Goal: Task Accomplishment & Management: Complete application form

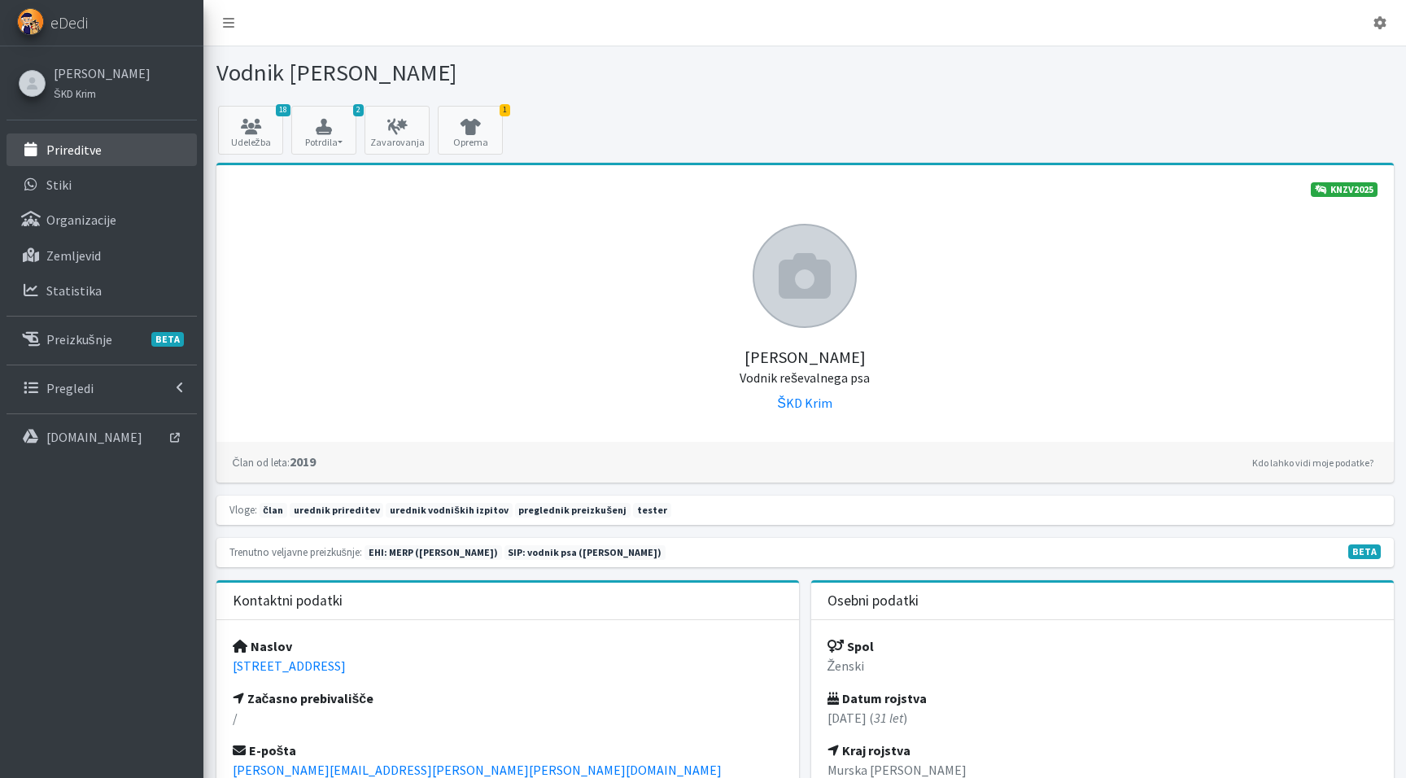
click at [106, 150] on link "Prireditve" at bounding box center [102, 149] width 190 height 33
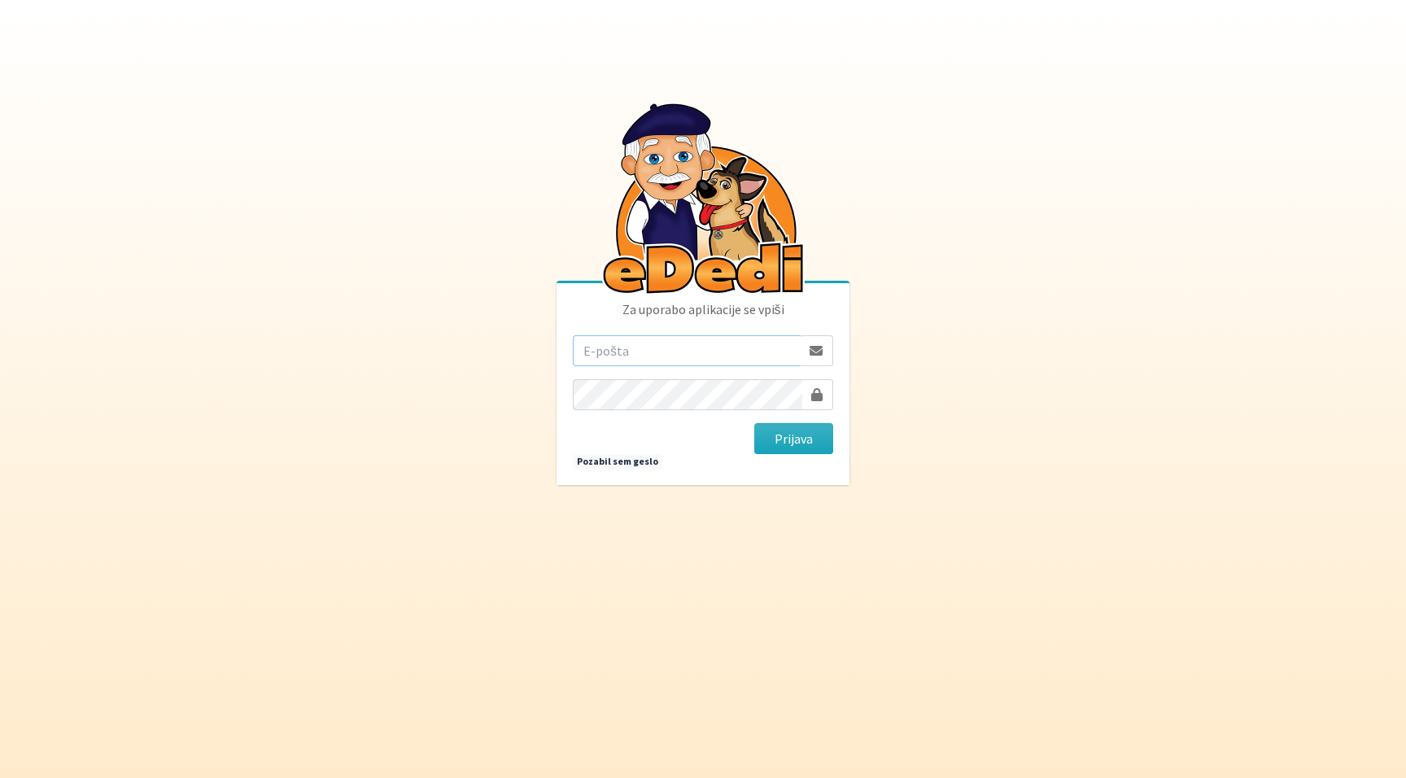
type input "teja.rupnik@erps.si"
click at [793, 439] on button "Prijava" at bounding box center [793, 438] width 79 height 31
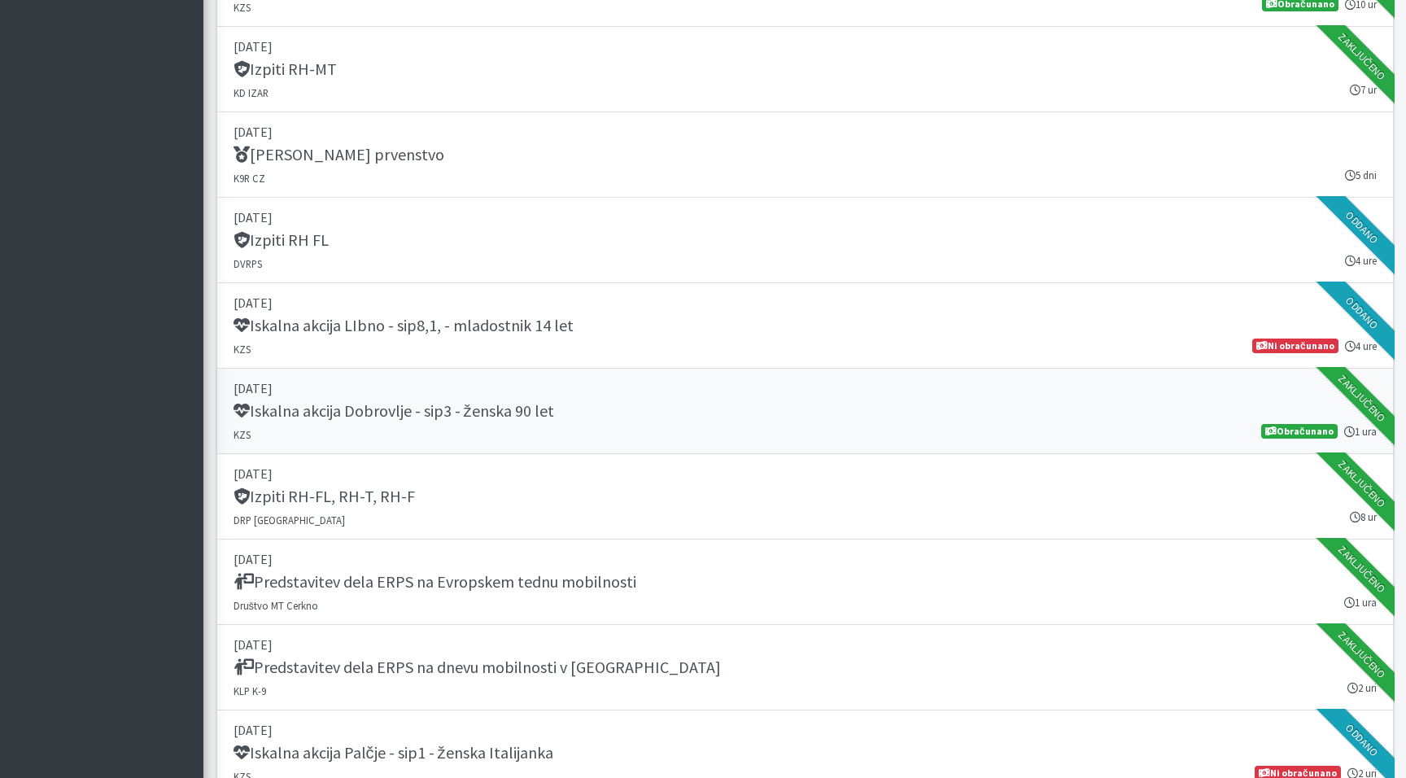
scroll to position [1624, 0]
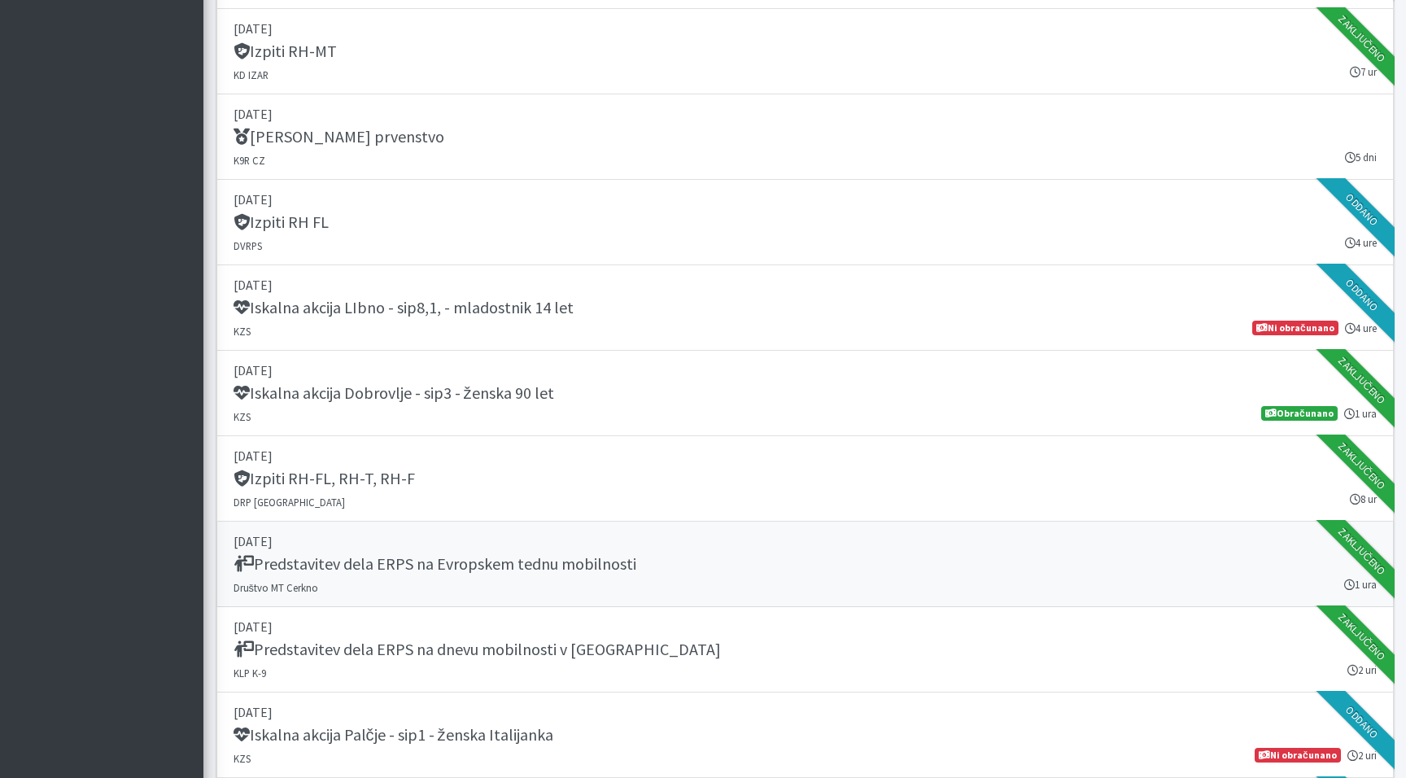
click at [526, 557] on h5 "Predstavitev dela ERPS na Evropskem tednu mobilnosti" at bounding box center [435, 564] width 403 height 20
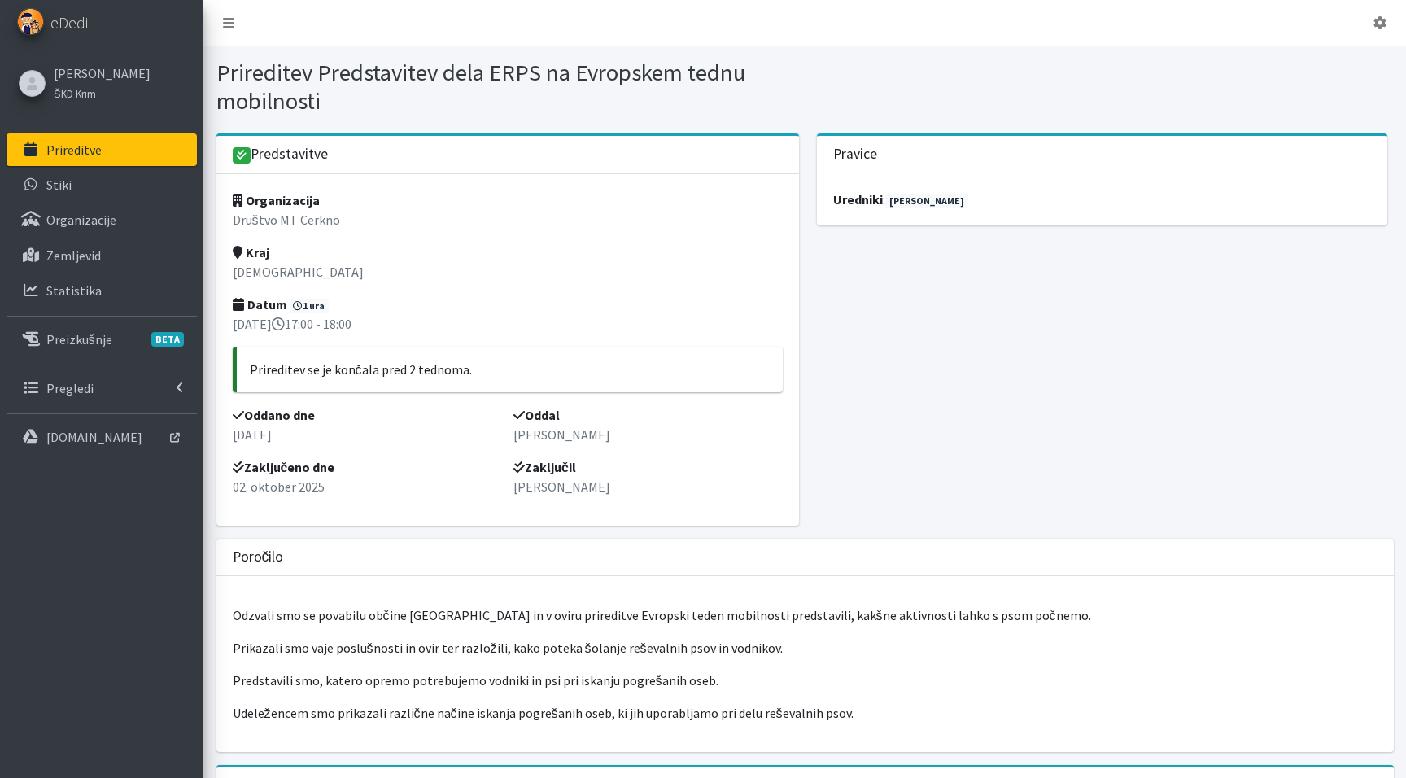
drag, startPoint x: 319, startPoint y: 107, endPoint x: 317, endPoint y: 69, distance: 37.5
click at [317, 69] on h1 "Prireditev Predstavitev dela ERPS na Evropskem tednu mobilnosti" at bounding box center [507, 87] width 583 height 56
copy h1 "Predstavitev dela ERPS na Evropskem tednu mobilnosti"
click at [91, 162] on link "Prireditve" at bounding box center [102, 149] width 190 height 33
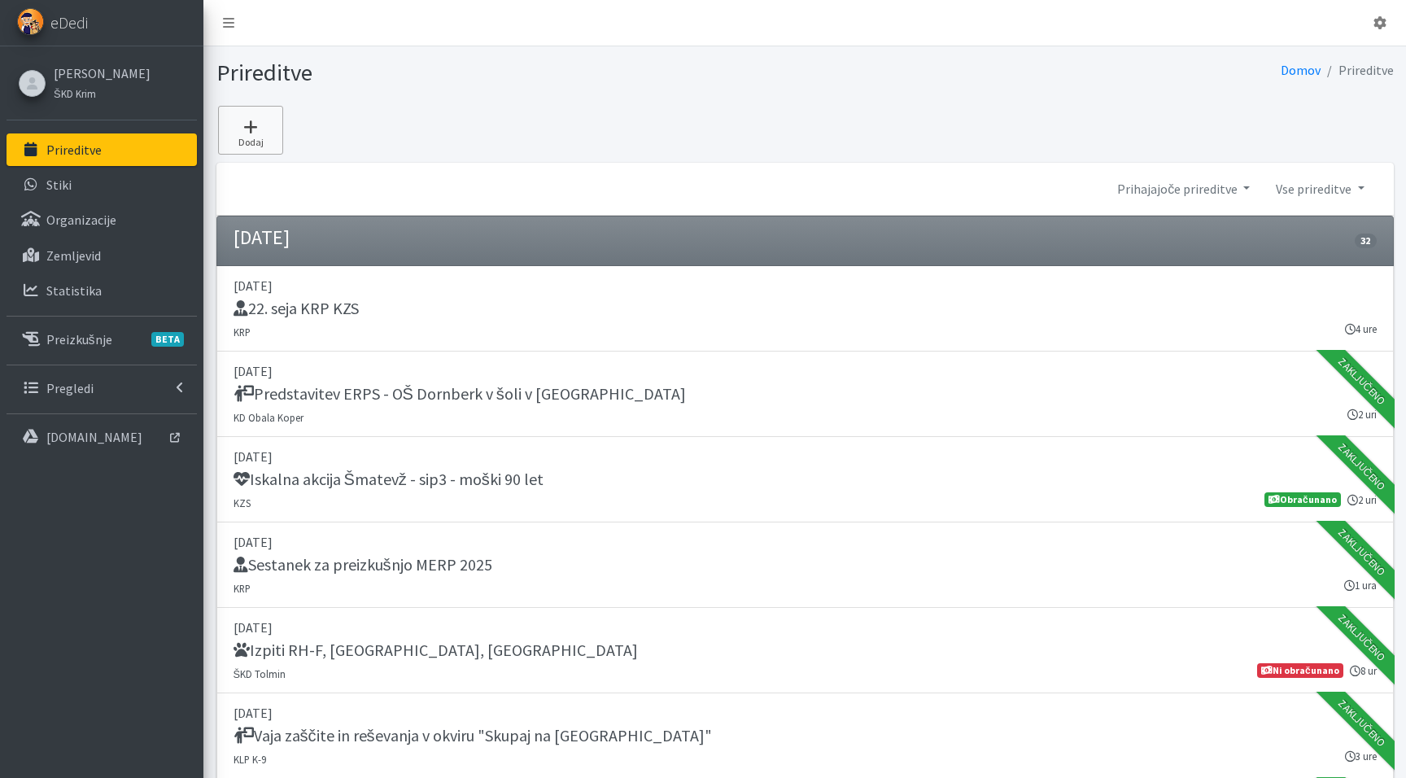
click at [255, 130] on icon at bounding box center [250, 127] width 55 height 16
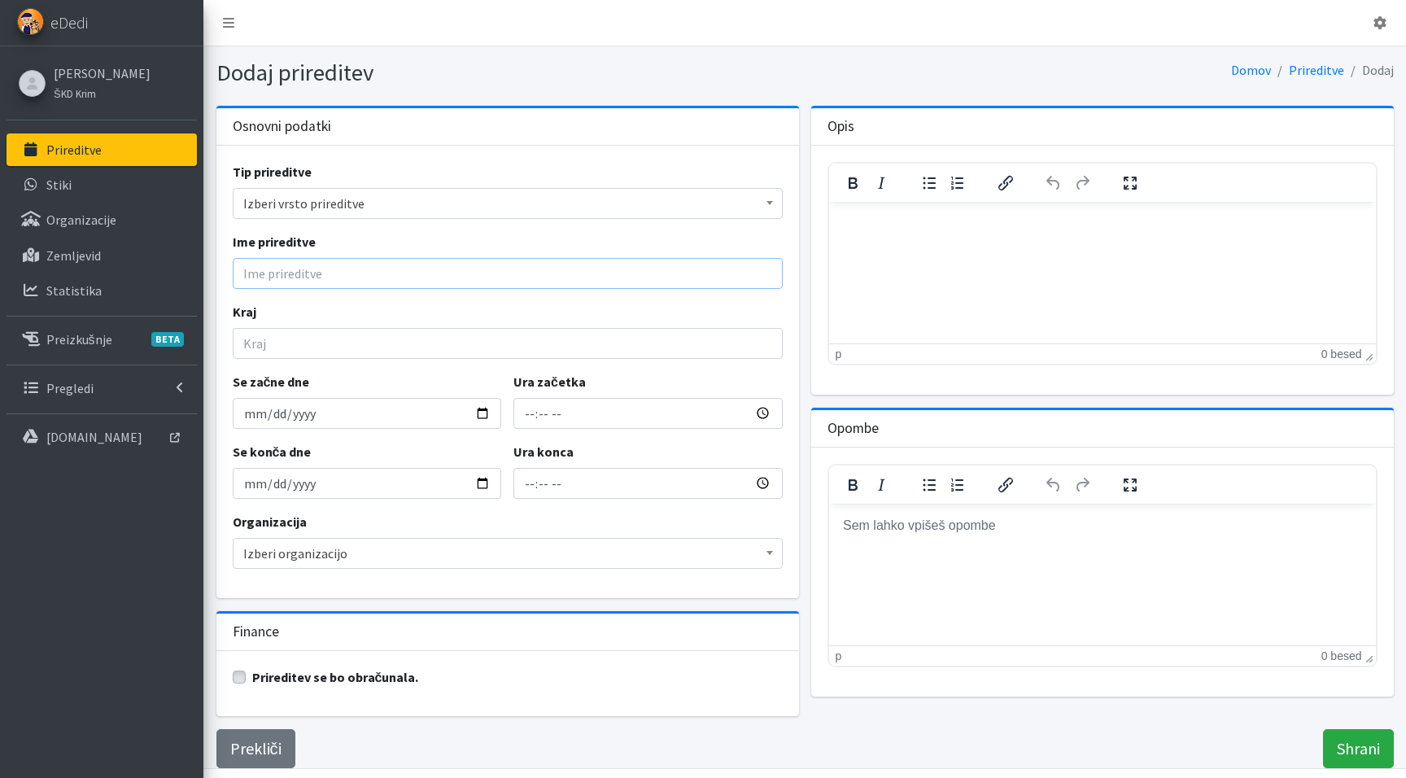
click at [325, 271] on input "Ime prireditve" at bounding box center [508, 273] width 550 height 31
paste input "Predstavitev dela ERPS na Evropskem tednu mobilnosti"
type input "Predstavitev dela ERPS na Evropskem tednu mobilnosti"
click at [391, 199] on span "Izberi vrsto prireditve" at bounding box center [507, 203] width 529 height 23
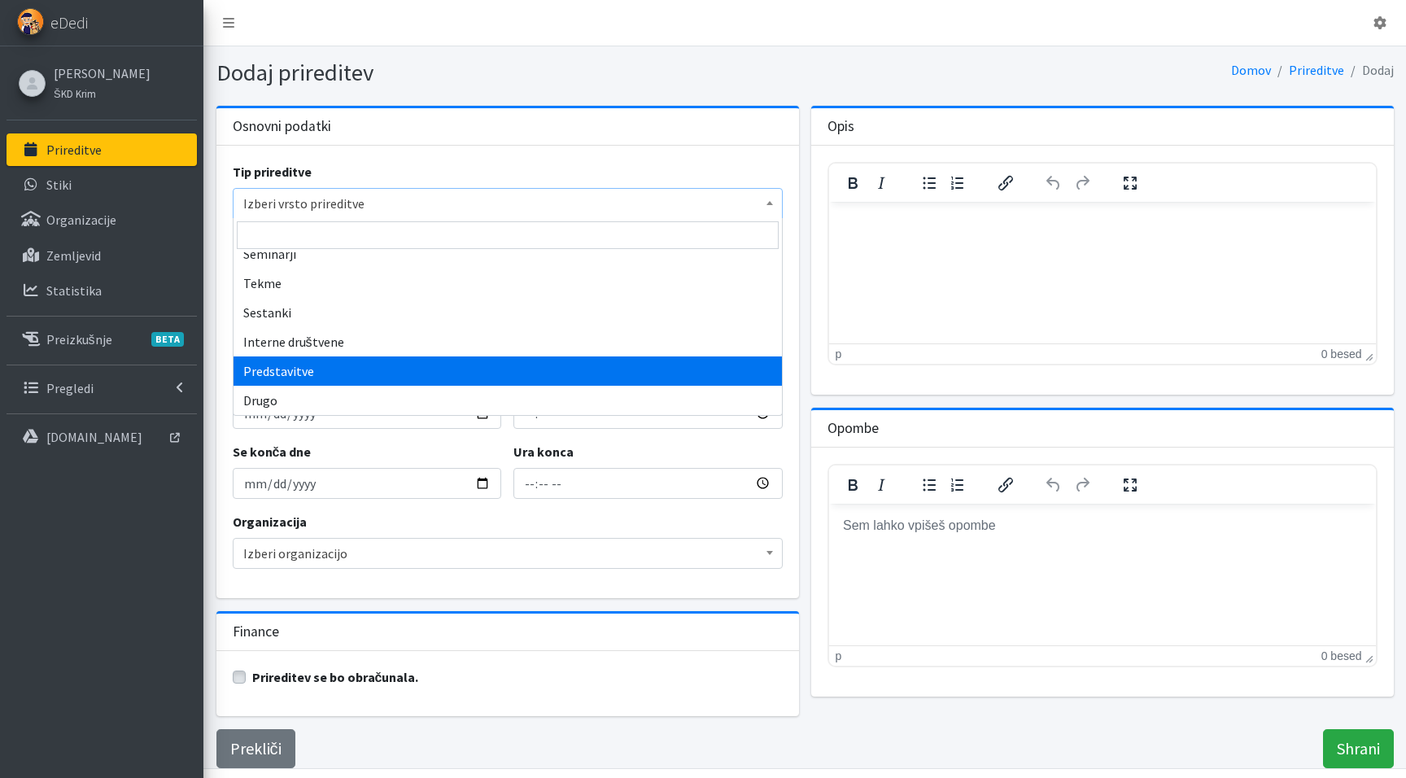
select select "1011"
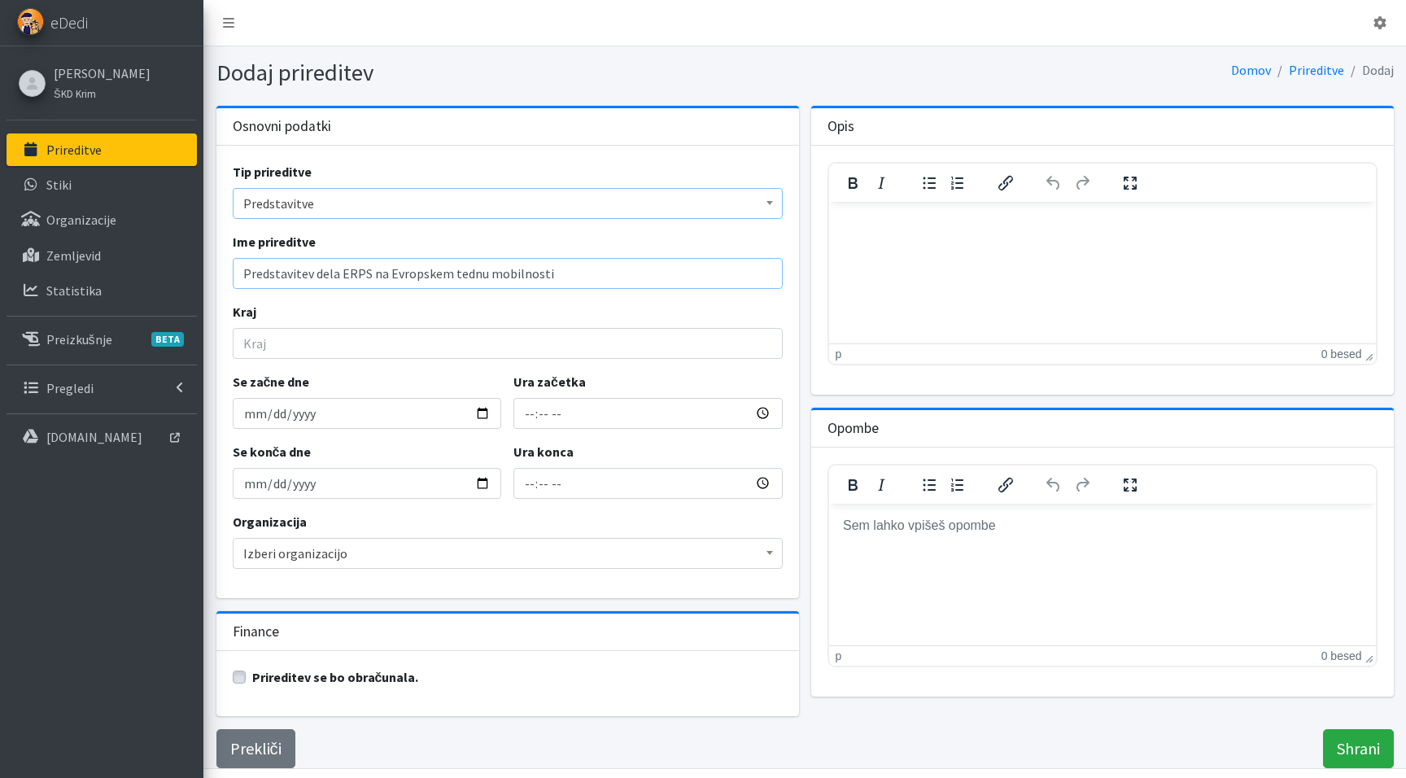
click at [627, 264] on input "Predstavitev dela ERPS na Evropskem tednu mobilnosti" at bounding box center [508, 273] width 550 height 31
drag, startPoint x: 627, startPoint y: 264, endPoint x: 417, endPoint y: 272, distance: 210.1
click at [417, 272] on input "Predstavitev dela ERPS na Evropskem tednu mobilnosti" at bounding box center [508, 273] width 550 height 31
paste input "pediatričnega oddelka Splošne bolnišnice Novo mesto"
click at [462, 273] on input "Predstavitev dela ERPS na pediatričnega oddelka Splošne bolnišnice Novo mesto" at bounding box center [508, 273] width 550 height 31
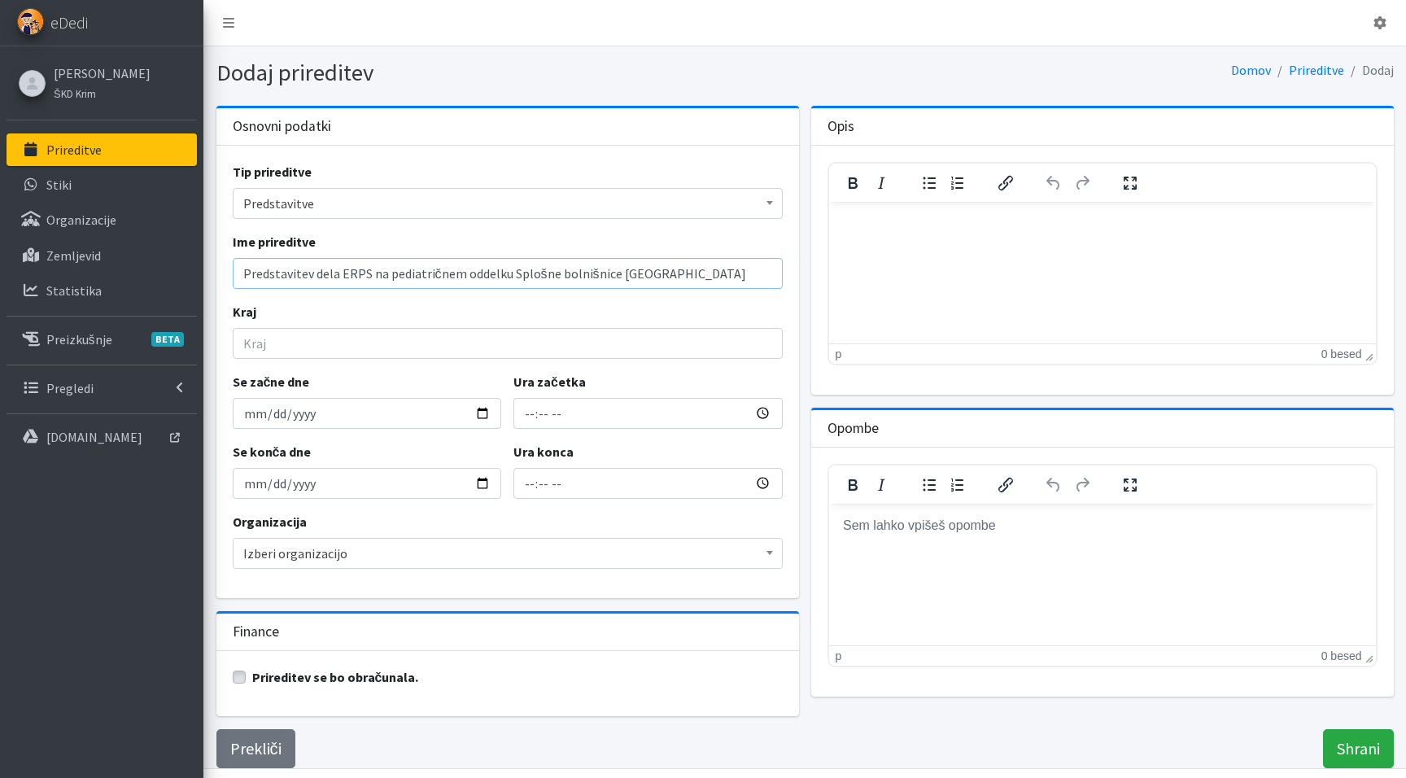
type input "Predstavitev [PERSON_NAME] na pediatričnem oddelku Splošne bolnišnice [GEOGRAPH…"
click at [322, 349] on input "Kraj" at bounding box center [508, 343] width 550 height 31
type input "Novo mesto"
click at [249, 418] on input "Se začne dne" at bounding box center [367, 413] width 269 height 31
type input "2025-10-08"
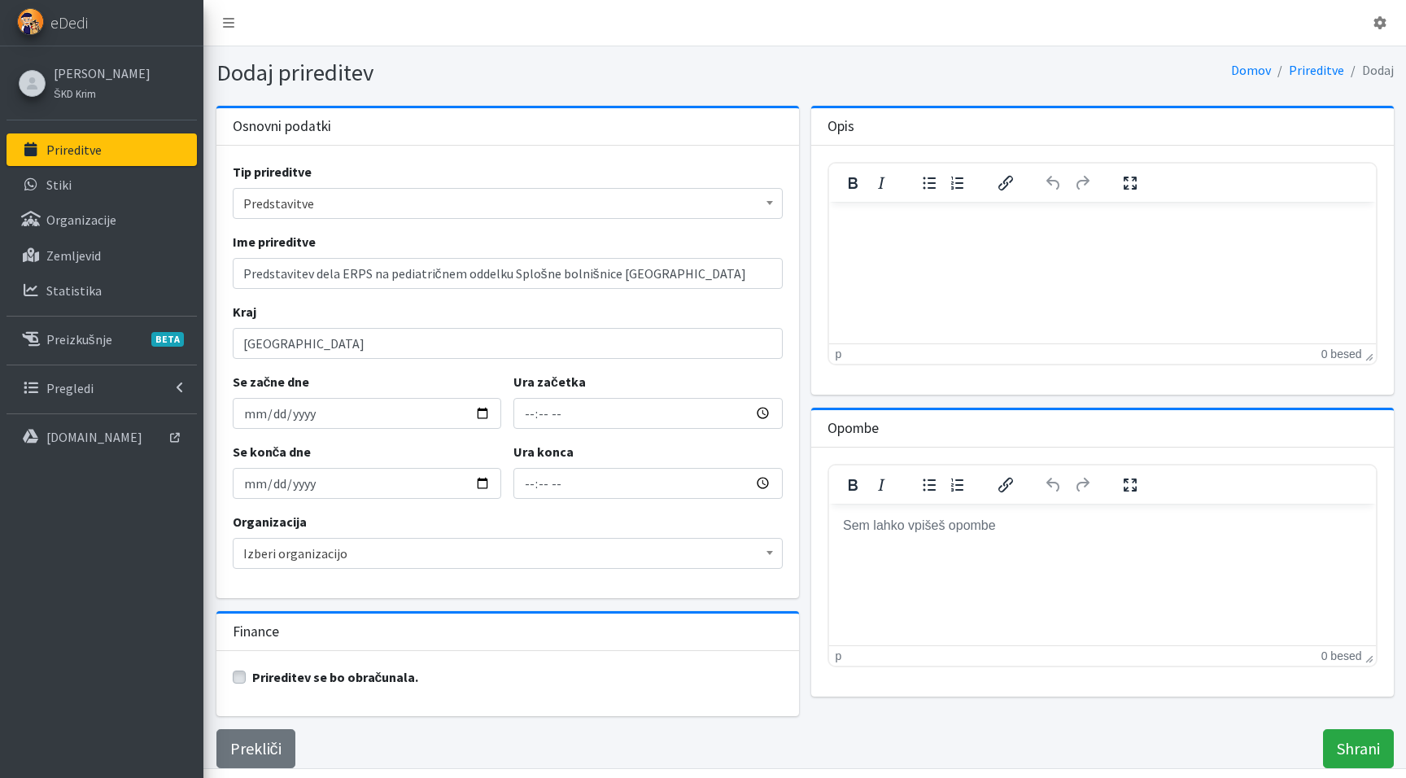
type input "2025-10-08"
click at [353, 551] on span "Izberi organizacijo" at bounding box center [507, 553] width 529 height 23
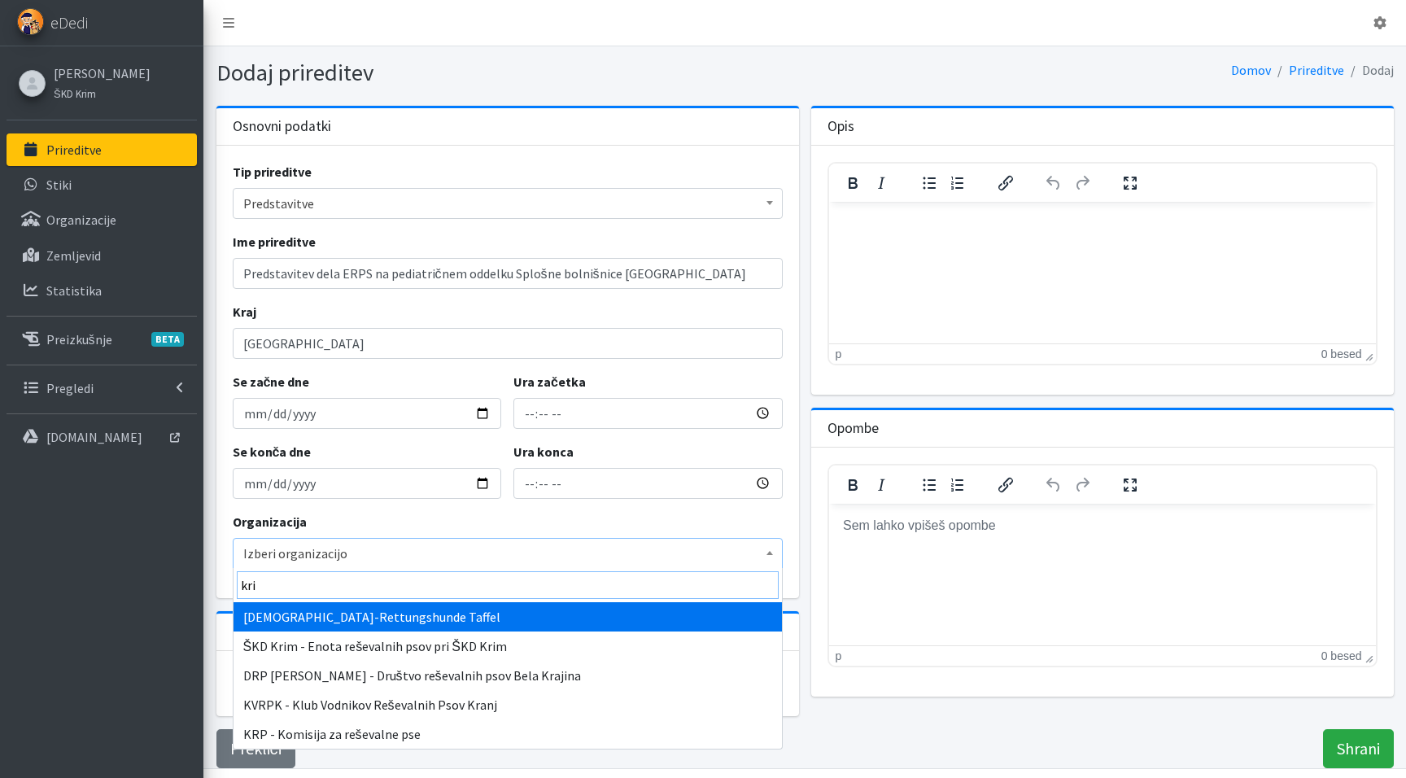
type input "krim"
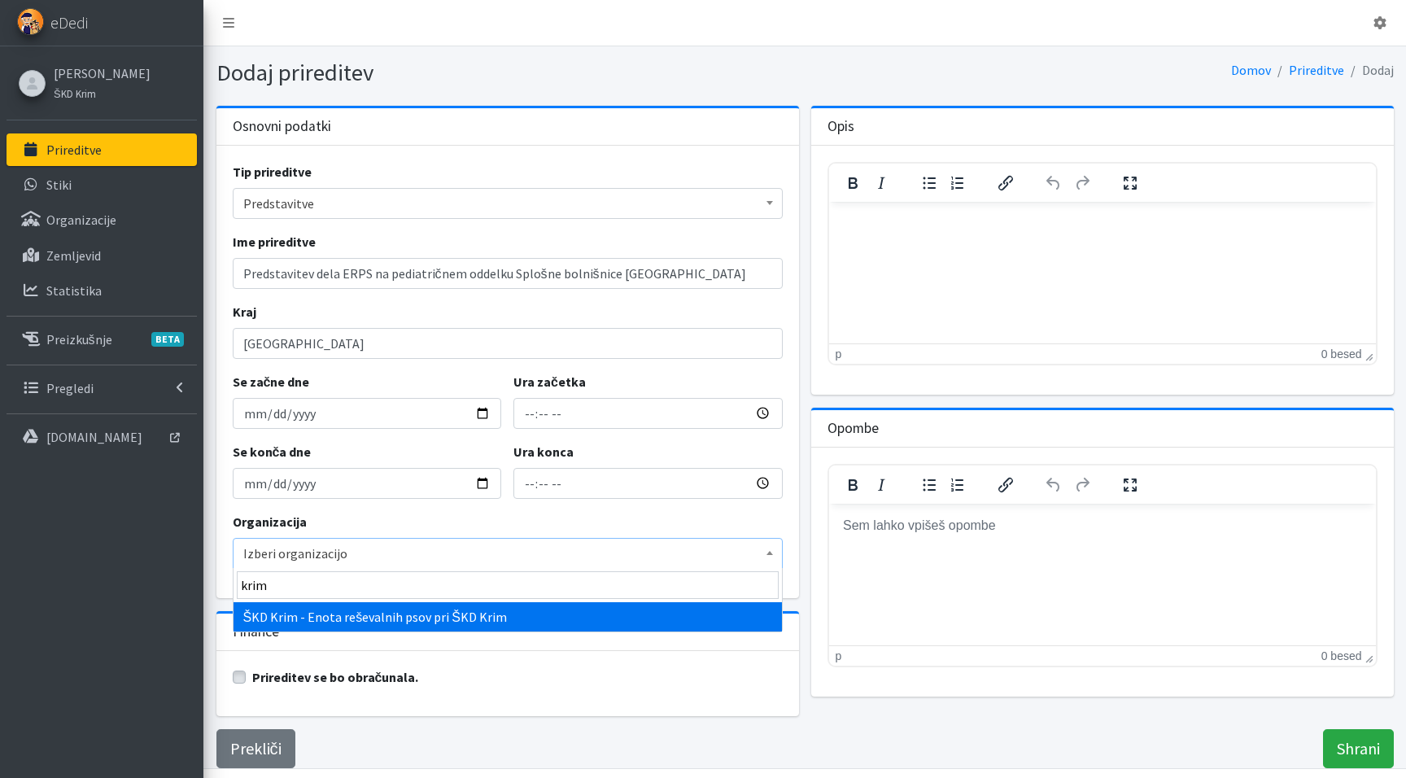
select select "1004"
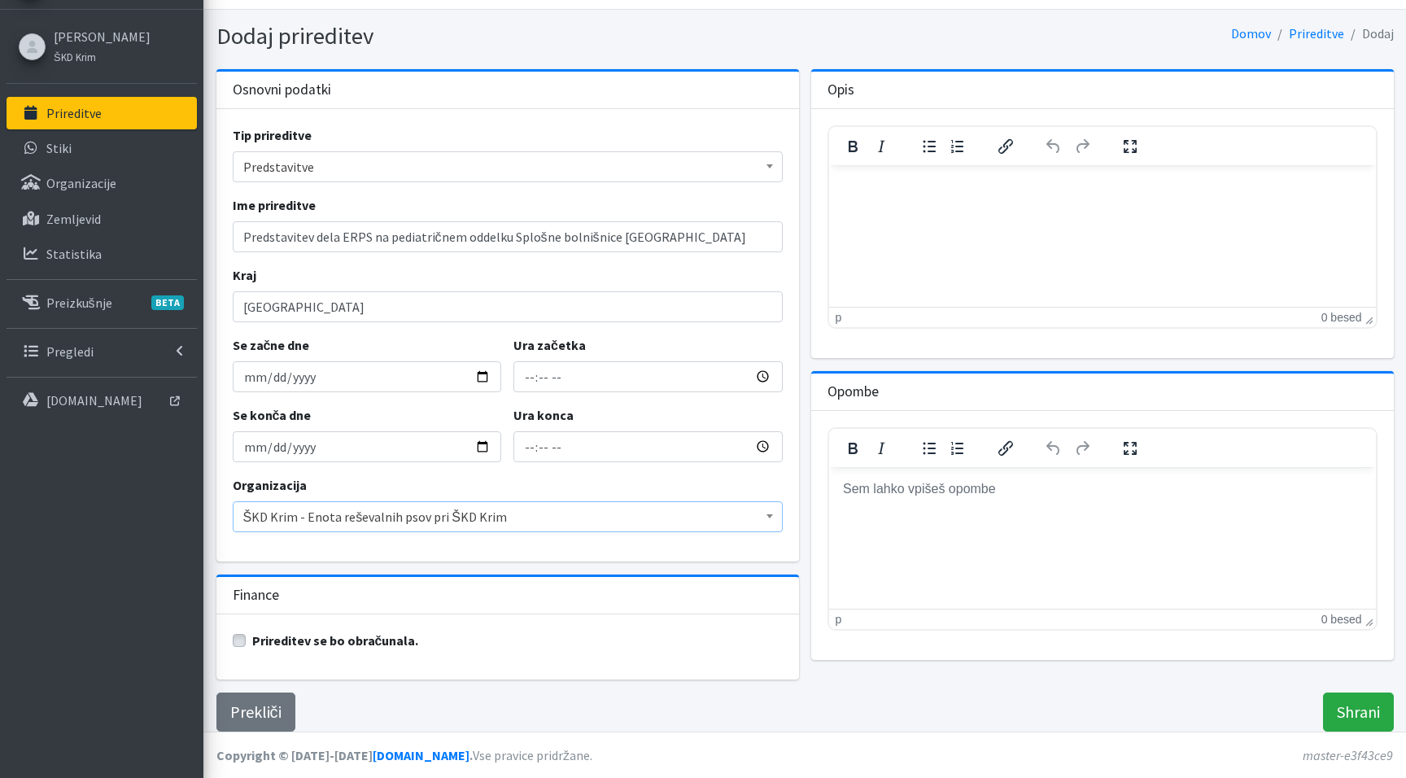
scroll to position [36, 0]
drag, startPoint x: 678, startPoint y: 240, endPoint x: 208, endPoint y: 243, distance: 469.6
click at [208, 243] on div "Osnovni podatki Tip prireditve Izberi vrsto prireditve Vodniški izpiti Izpiti p…" at bounding box center [804, 401] width 1203 height 662
click at [1365, 706] on input "Shrani" at bounding box center [1358, 712] width 71 height 39
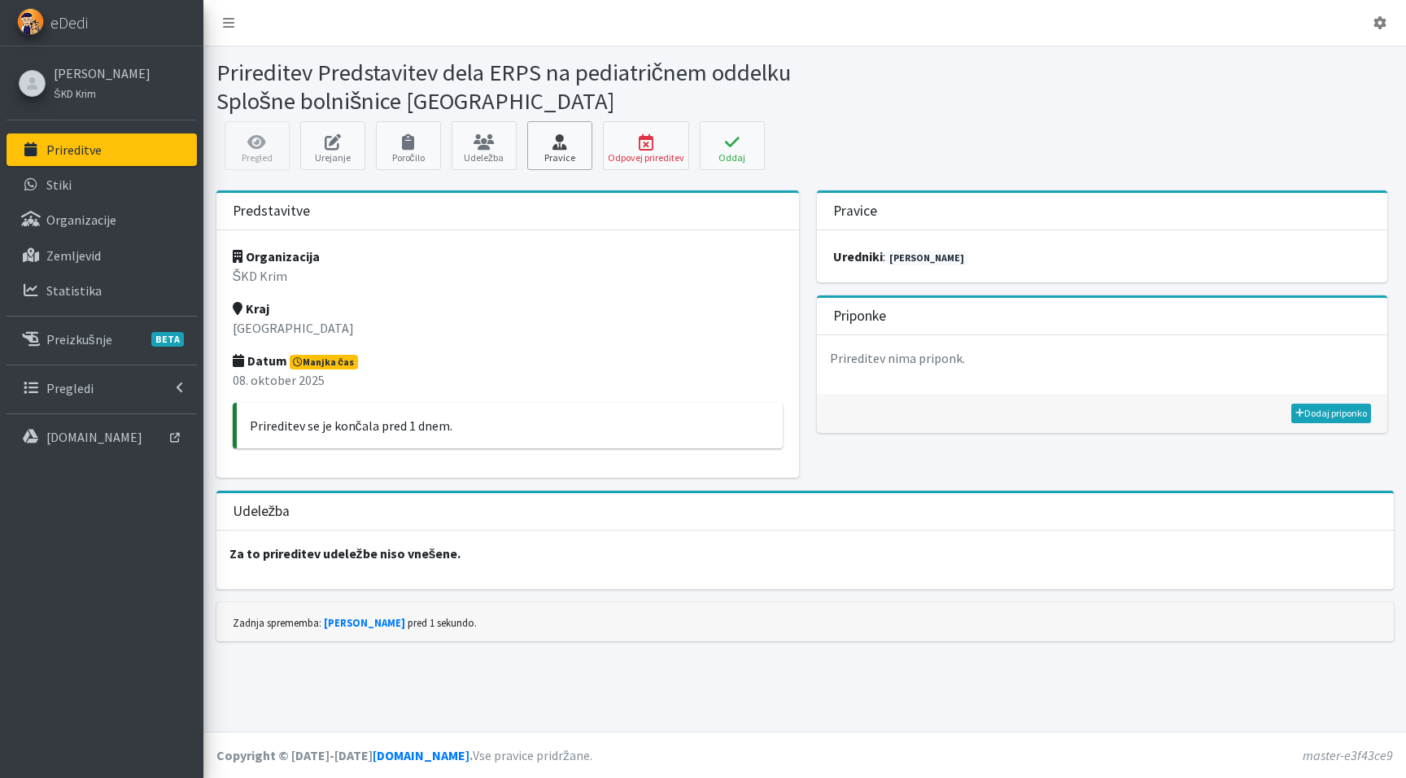
click at [575, 142] on icon at bounding box center [559, 142] width 55 height 16
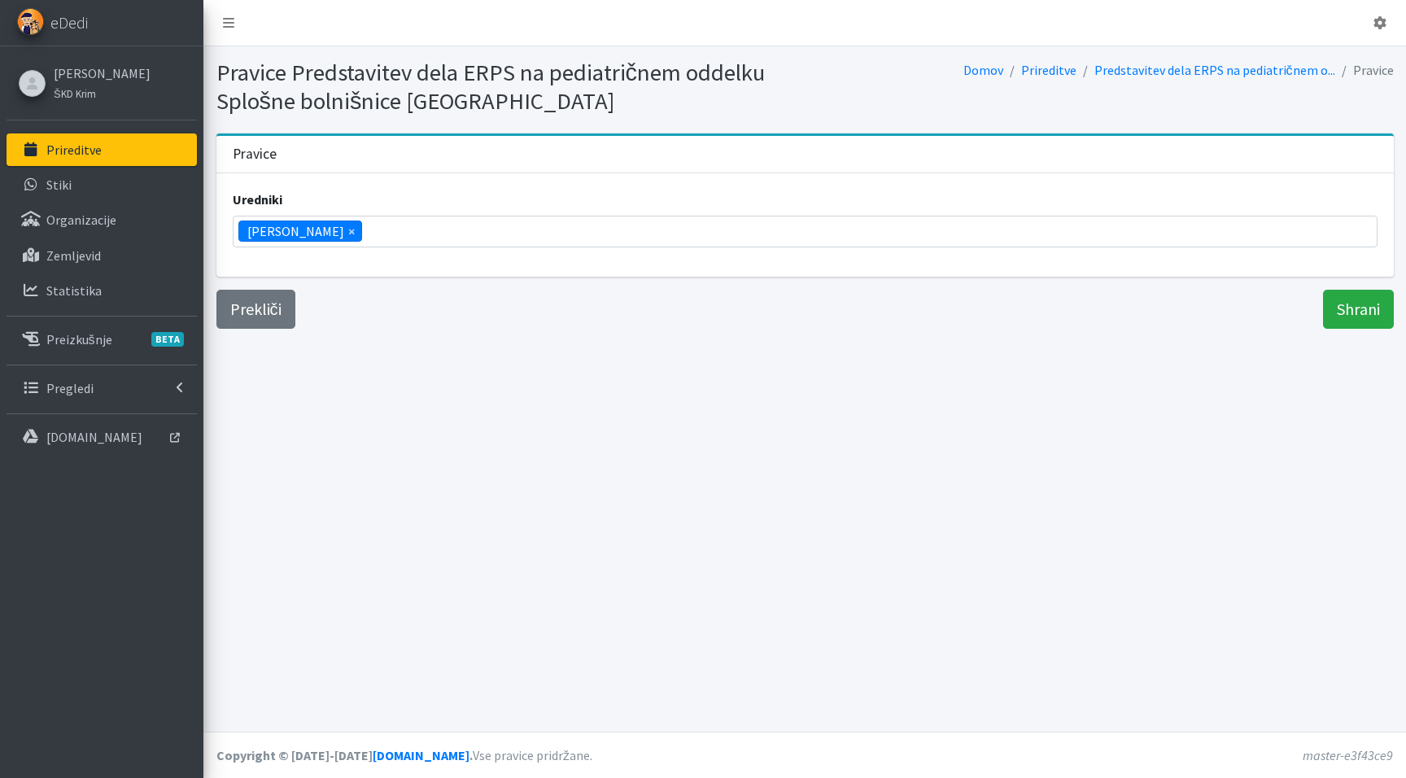
click at [321, 231] on li "× Teja Rupnik" at bounding box center [300, 231] width 124 height 21
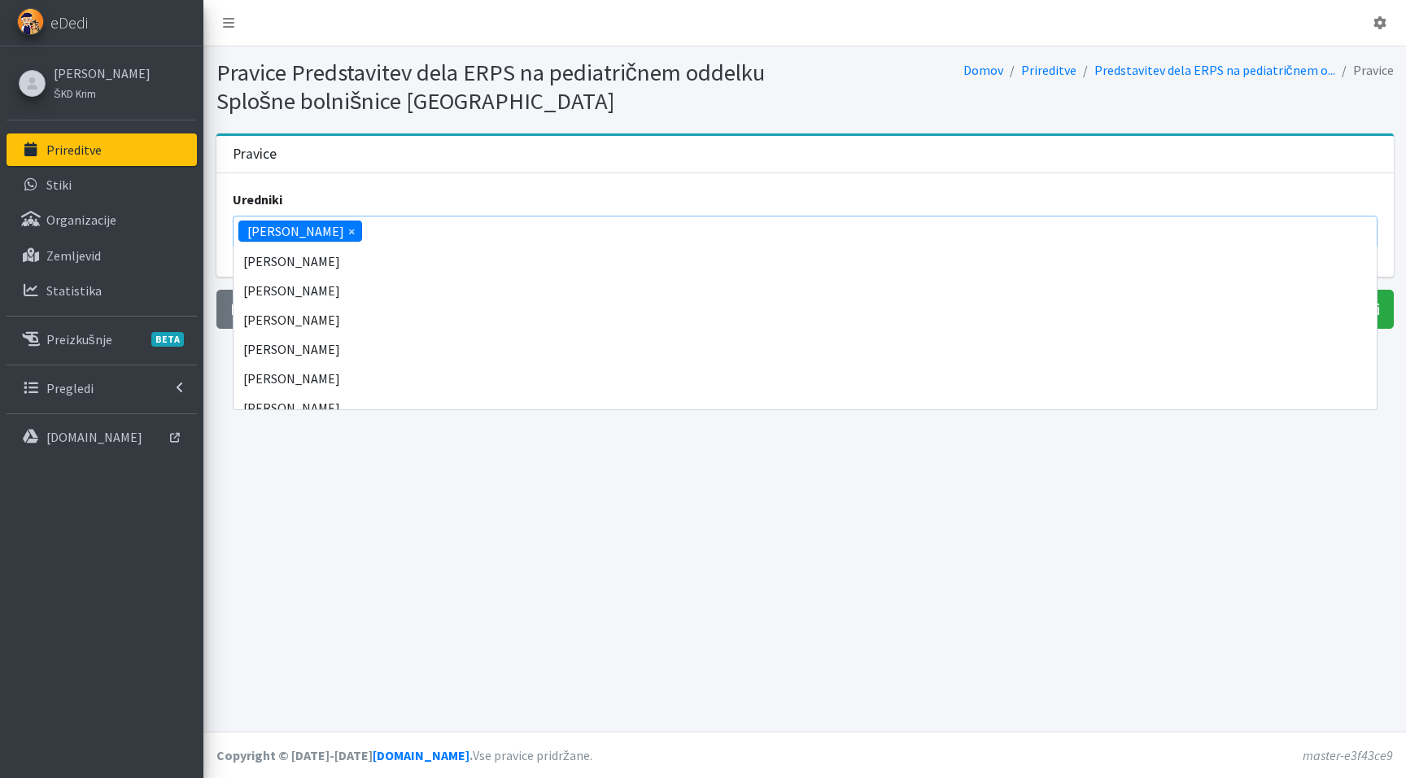
scroll to position [7354, 0]
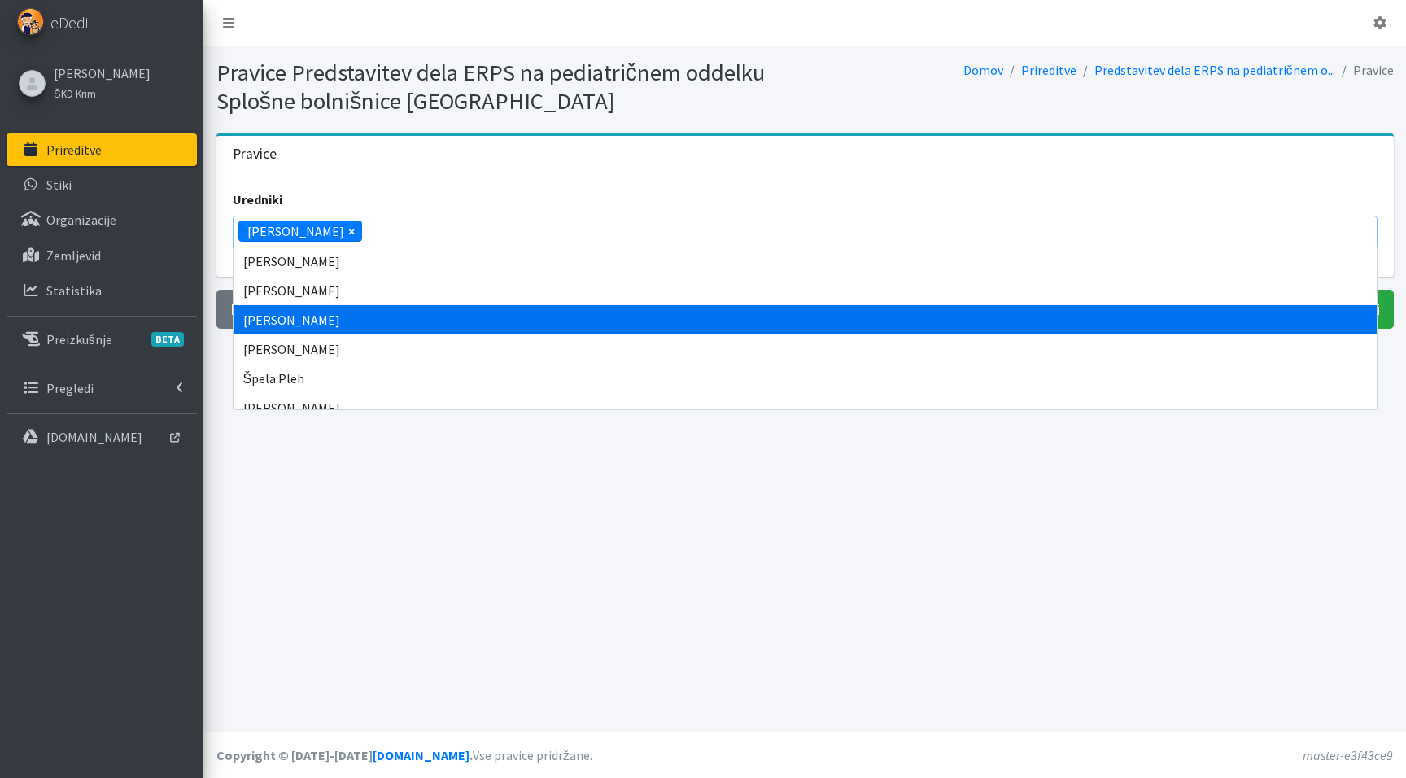
click at [348, 231] on span "×" at bounding box center [351, 231] width 7 height 20
select select
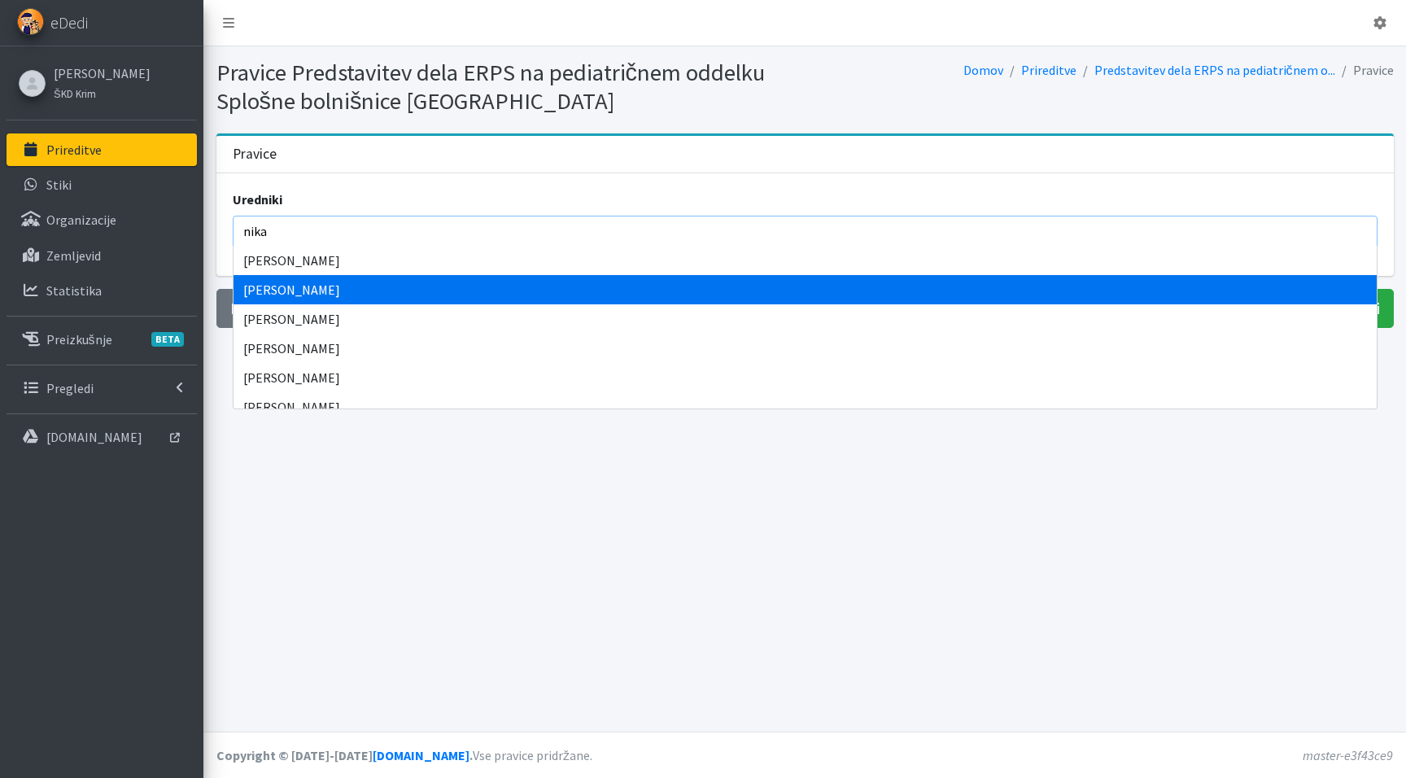
type input "nika"
select select "1045"
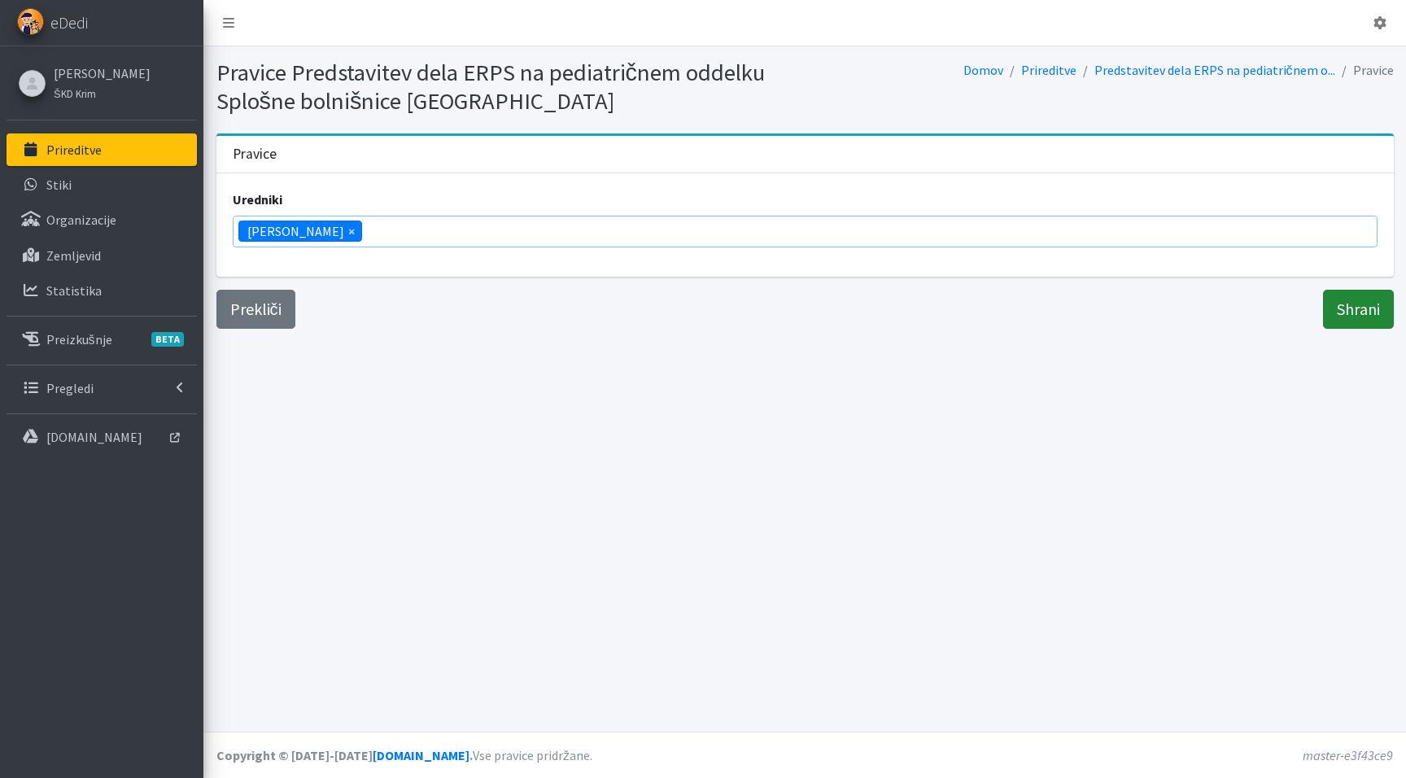
click at [1350, 310] on input "Shrani" at bounding box center [1358, 309] width 71 height 39
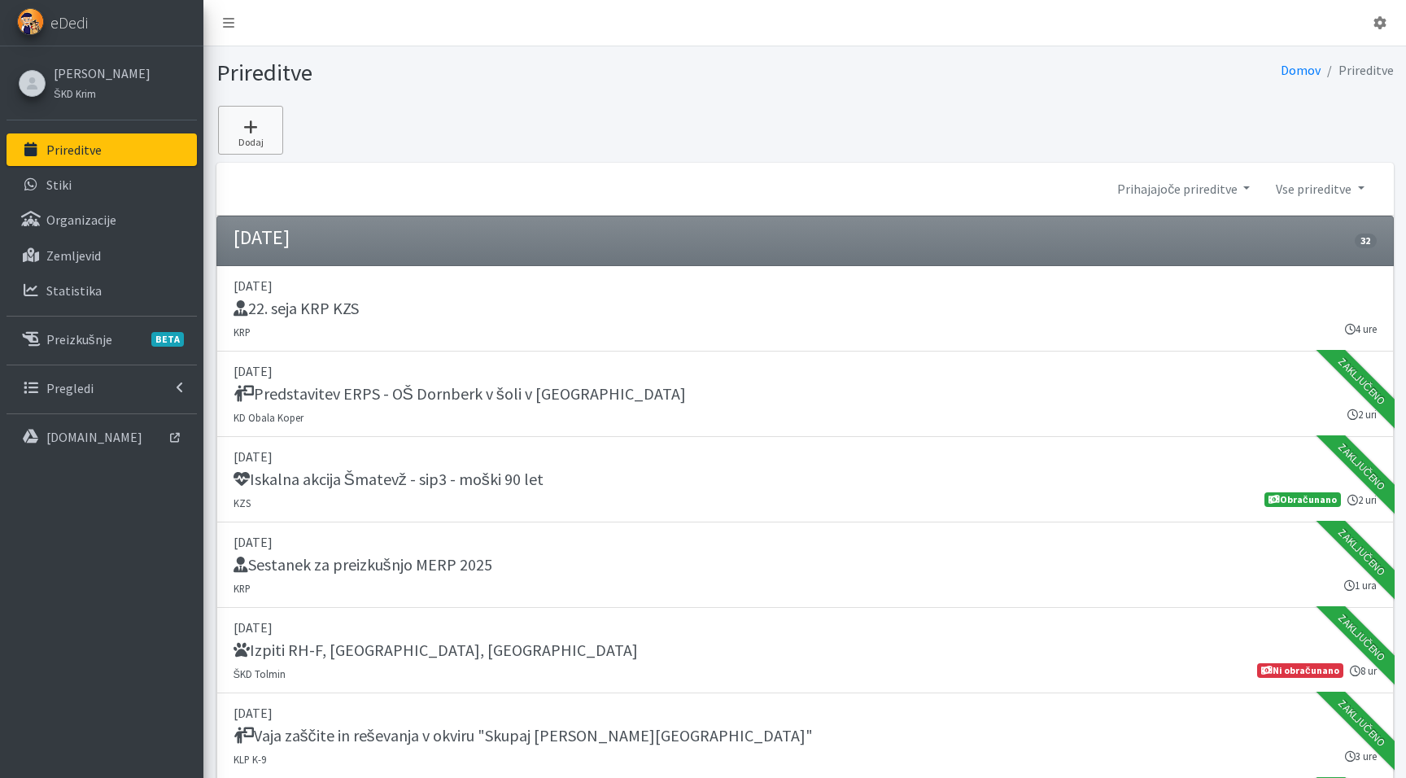
click at [243, 129] on icon at bounding box center [250, 127] width 55 height 16
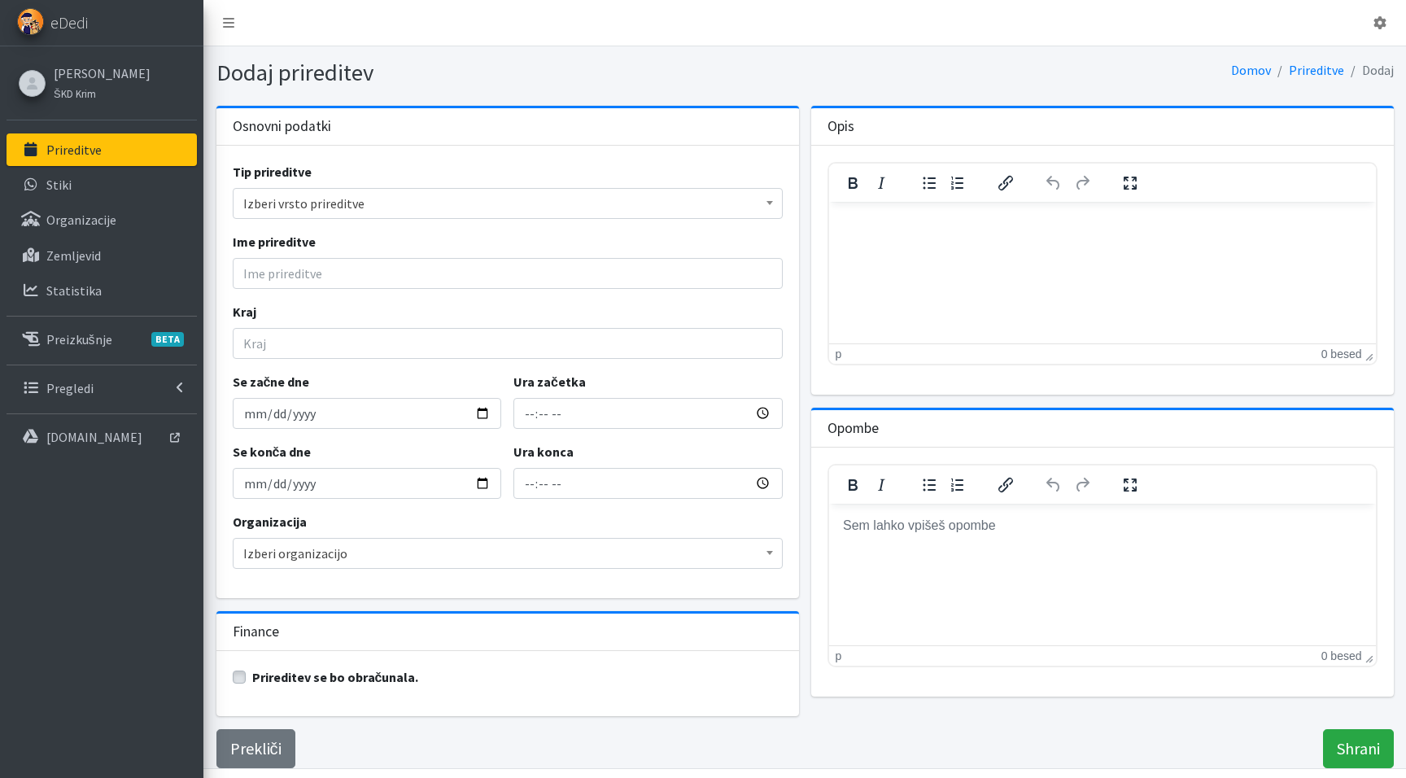
click at [305, 197] on span "Izberi vrsto prireditve" at bounding box center [507, 203] width 529 height 23
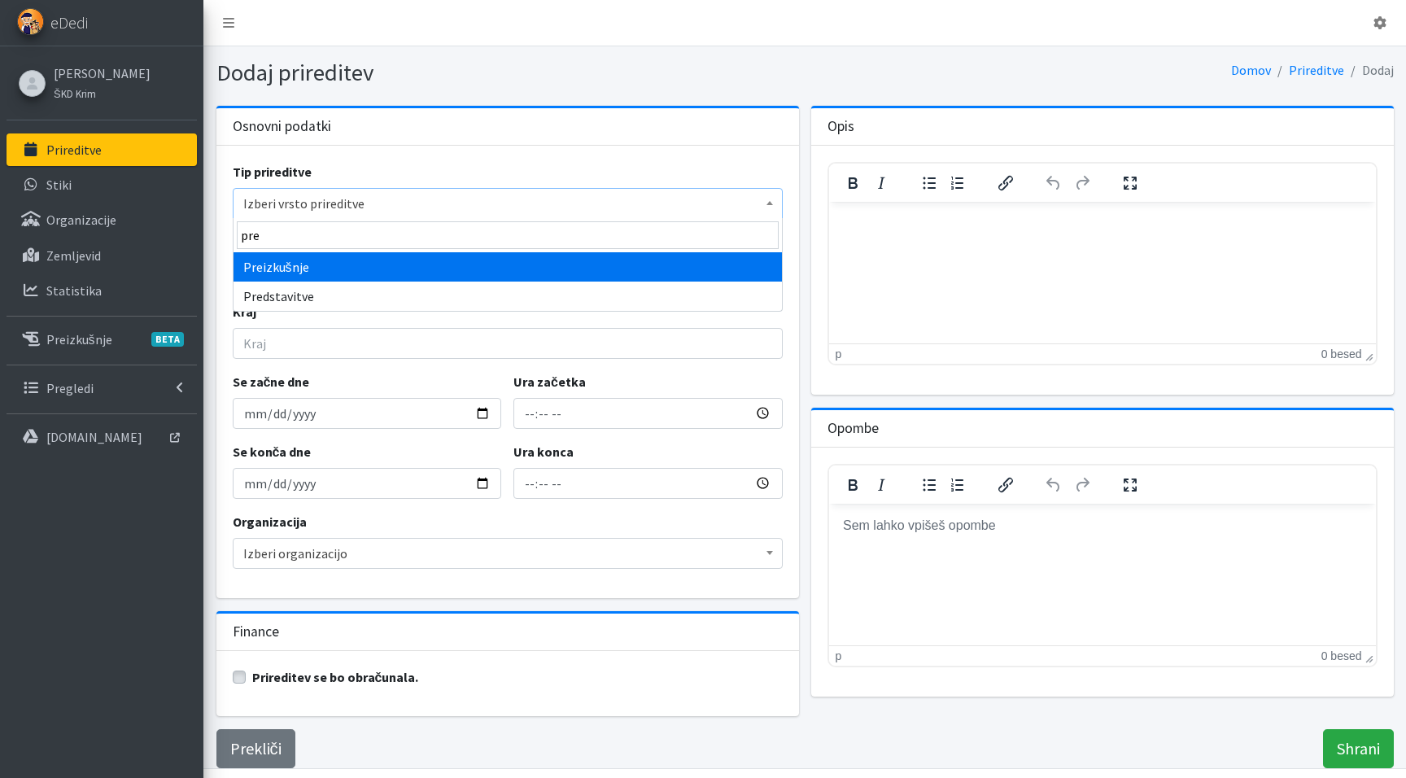
type input "pred"
select select "1011"
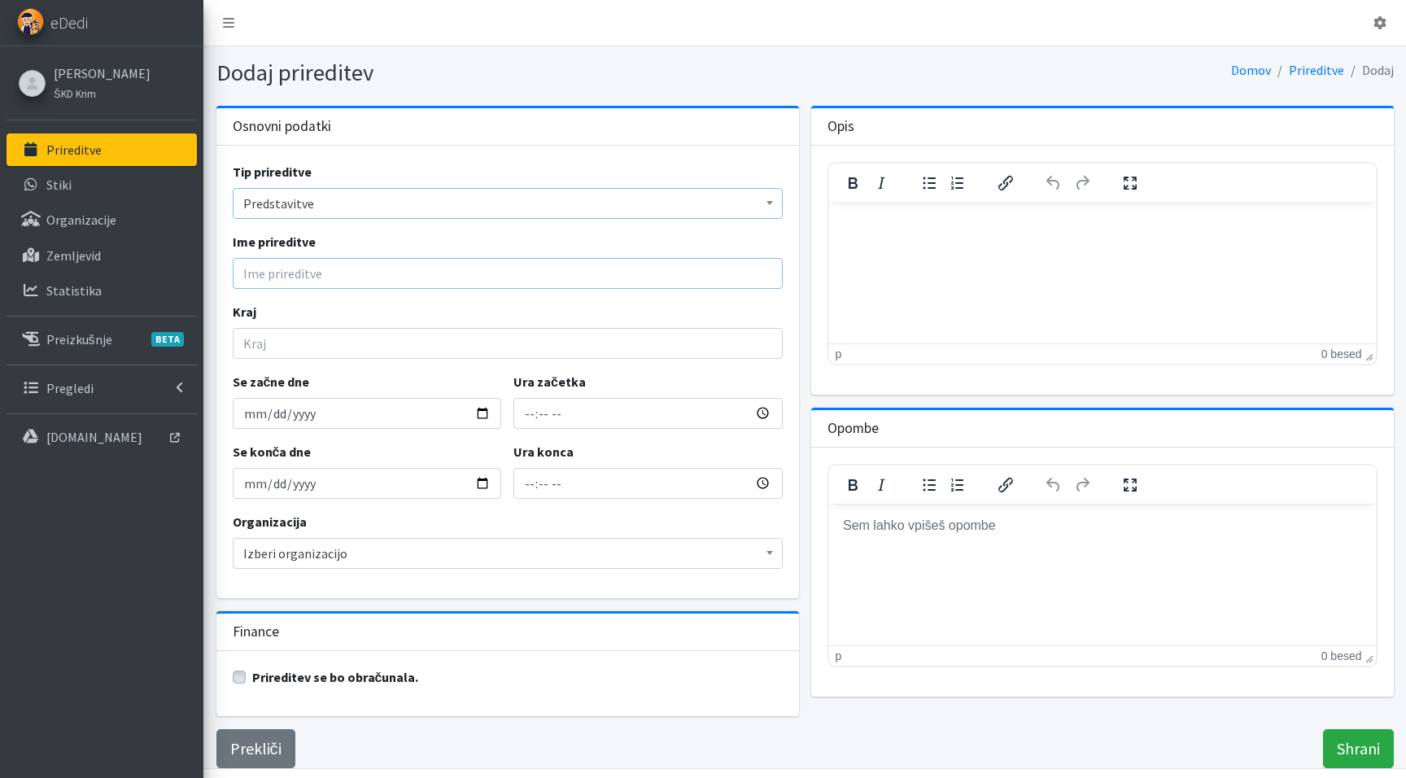
click at [285, 280] on input "Ime prireditve" at bounding box center [508, 273] width 550 height 31
paste input "Predstavitev dela ERPS na pediatričnem oddelku Splošne bolnišnice Novo mesto"
drag, startPoint x: 696, startPoint y: 264, endPoint x: 373, endPoint y: 276, distance: 323.3
click at [373, 276] on input "Predstavitev dela ERPS na pediatričnem oddelku Splošne bolnišnice Novo mesto" at bounding box center [508, 273] width 550 height 31
paste input "dnevu zaščite in reševanja v OŠ Vavta vas"
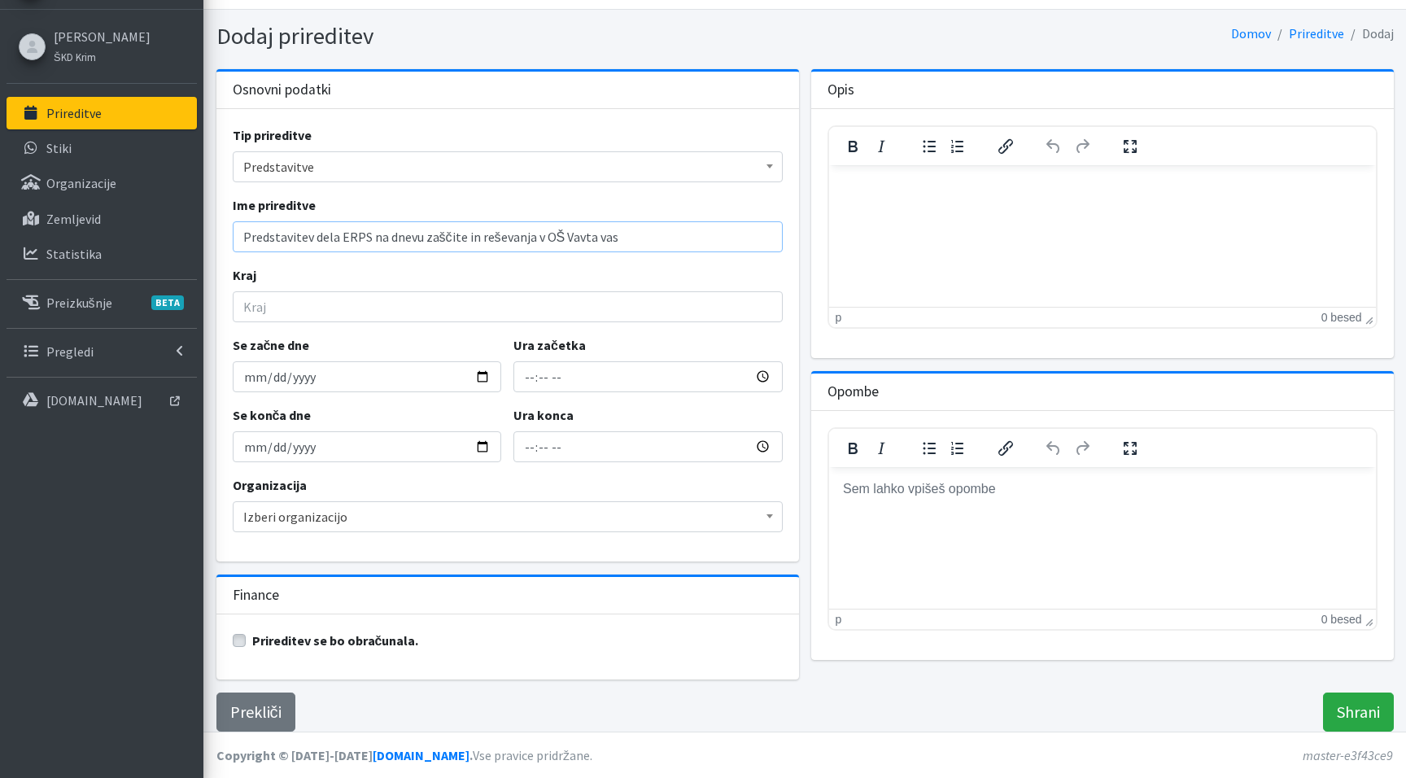
scroll to position [36, 0]
type input "Predstavitev dela ERPS na dnevu zaščite in reševanja v OŠ Vavta vas"
click at [322, 318] on input "Kraj" at bounding box center [508, 307] width 550 height 31
type input "Vavta vas"
click at [298, 510] on span "Izberi organizacijo" at bounding box center [507, 517] width 529 height 23
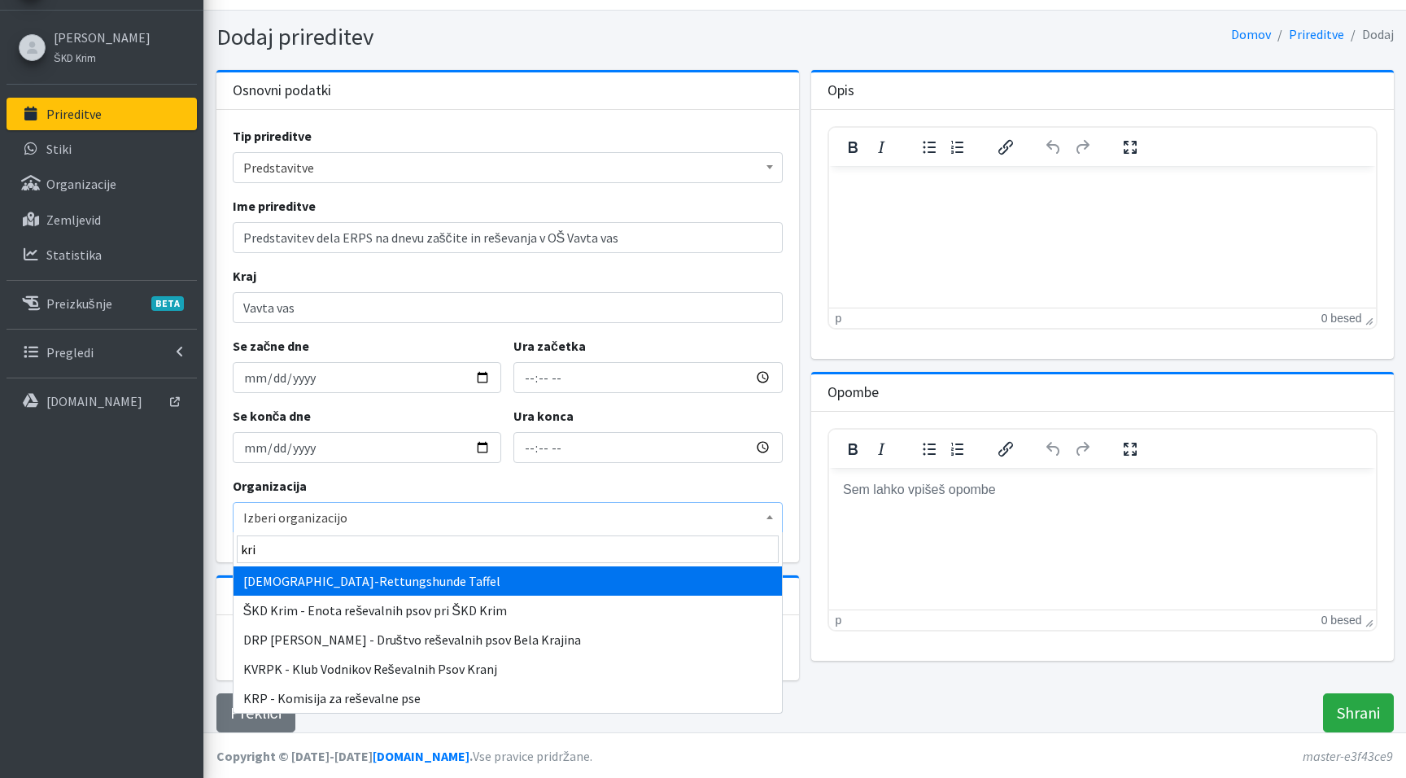
type input "krim"
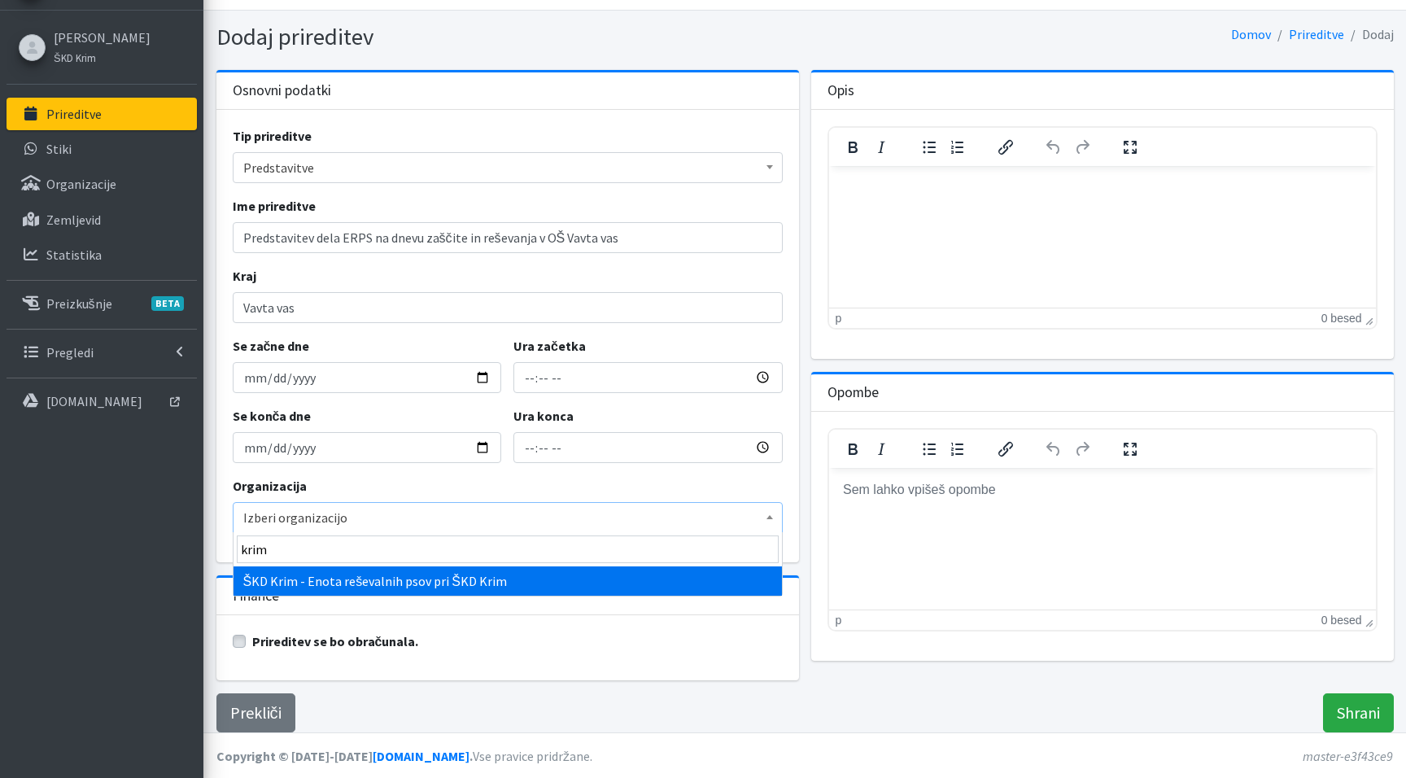
select select "1004"
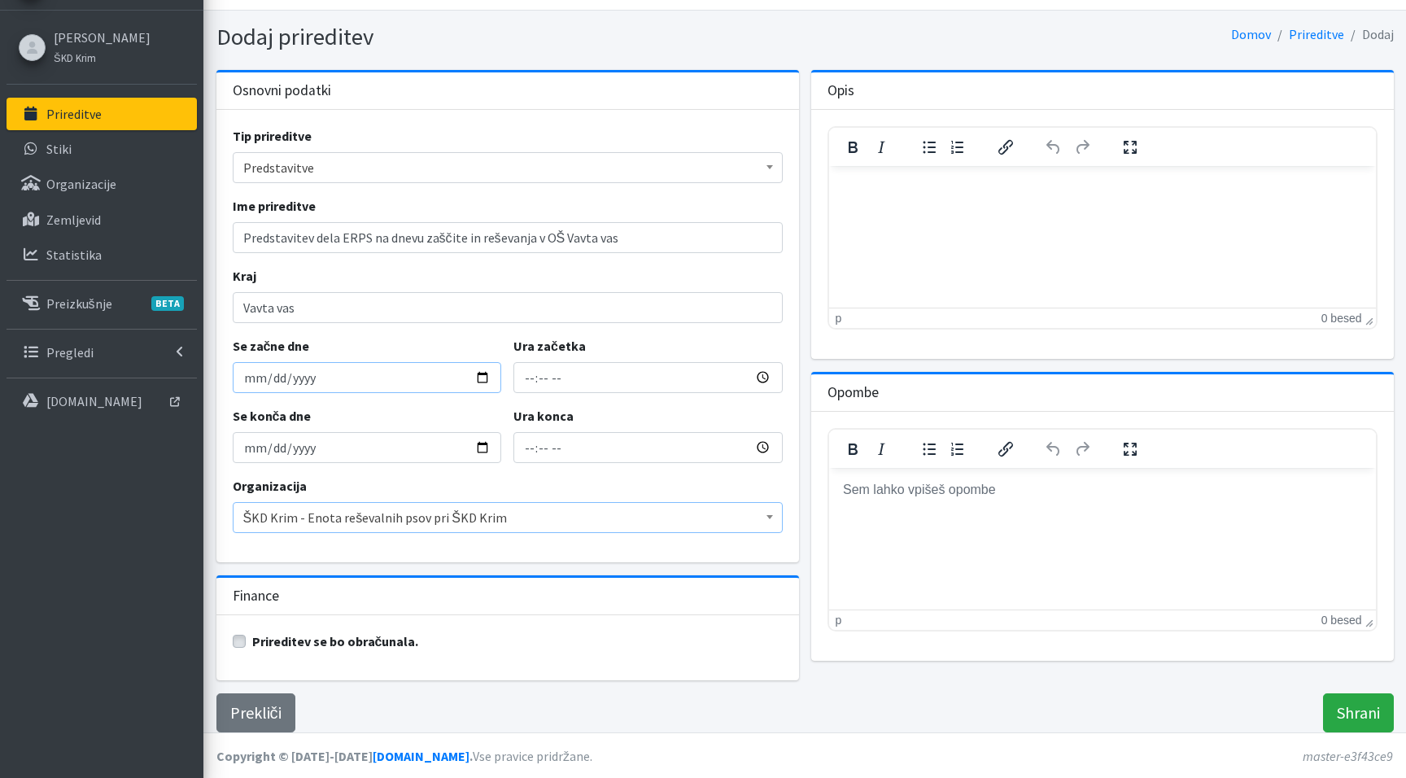
click at [259, 378] on input "Se začne dne" at bounding box center [367, 377] width 269 height 31
click at [249, 380] on input "Se začne dne" at bounding box center [367, 377] width 269 height 31
type input "2025-10-15"
click at [417, 420] on div "Se konča dne 2025-10-15" at bounding box center [367, 434] width 282 height 57
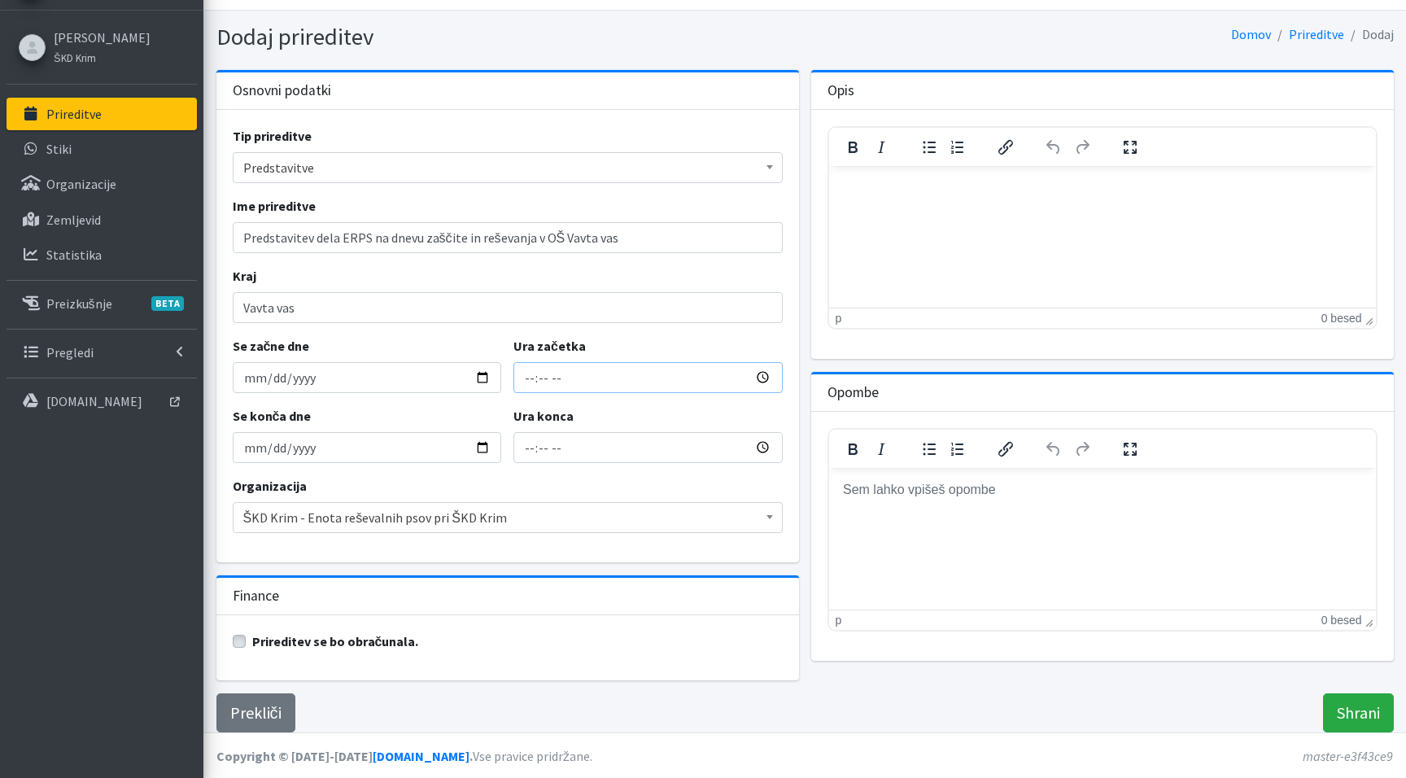
click at [531, 379] on input "Ura začetka" at bounding box center [648, 377] width 269 height 31
click at [549, 379] on input "Ura začetka" at bounding box center [648, 377] width 269 height 31
type input "08:30"
click at [531, 449] on input "10:30" at bounding box center [648, 447] width 269 height 31
click at [551, 449] on input "13:30" at bounding box center [648, 447] width 269 height 31
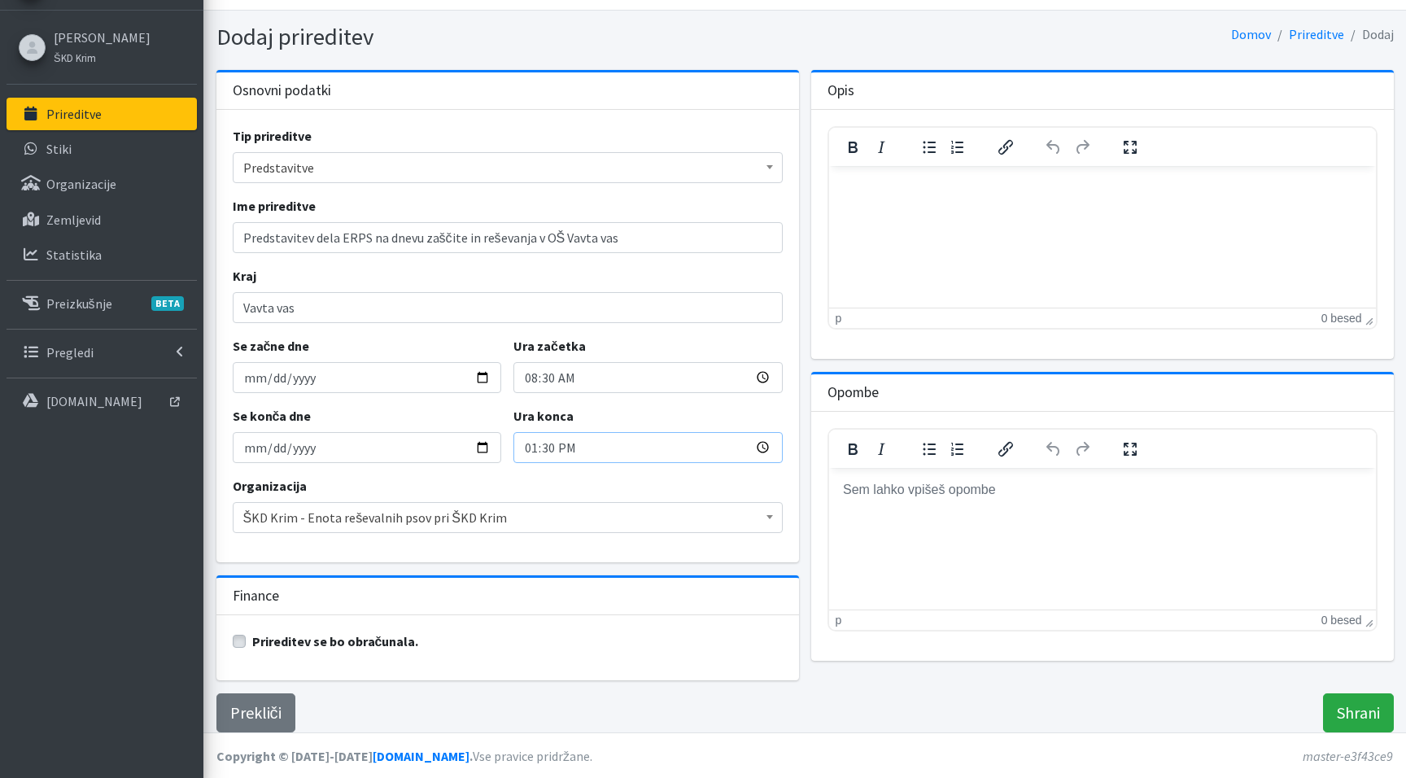
type input "13:00"
click at [1357, 714] on input "Shrani" at bounding box center [1358, 712] width 71 height 39
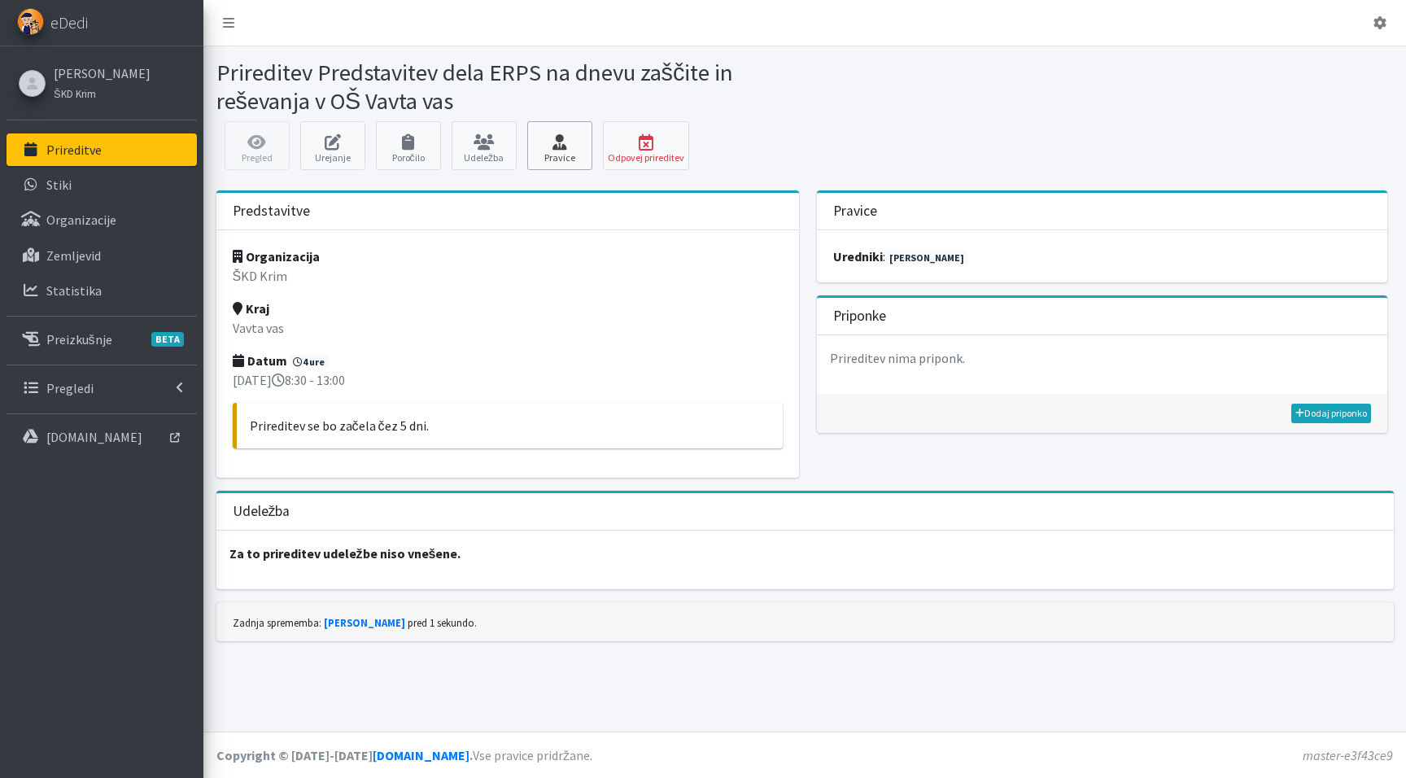
click at [557, 155] on link "Pravice" at bounding box center [559, 145] width 65 height 49
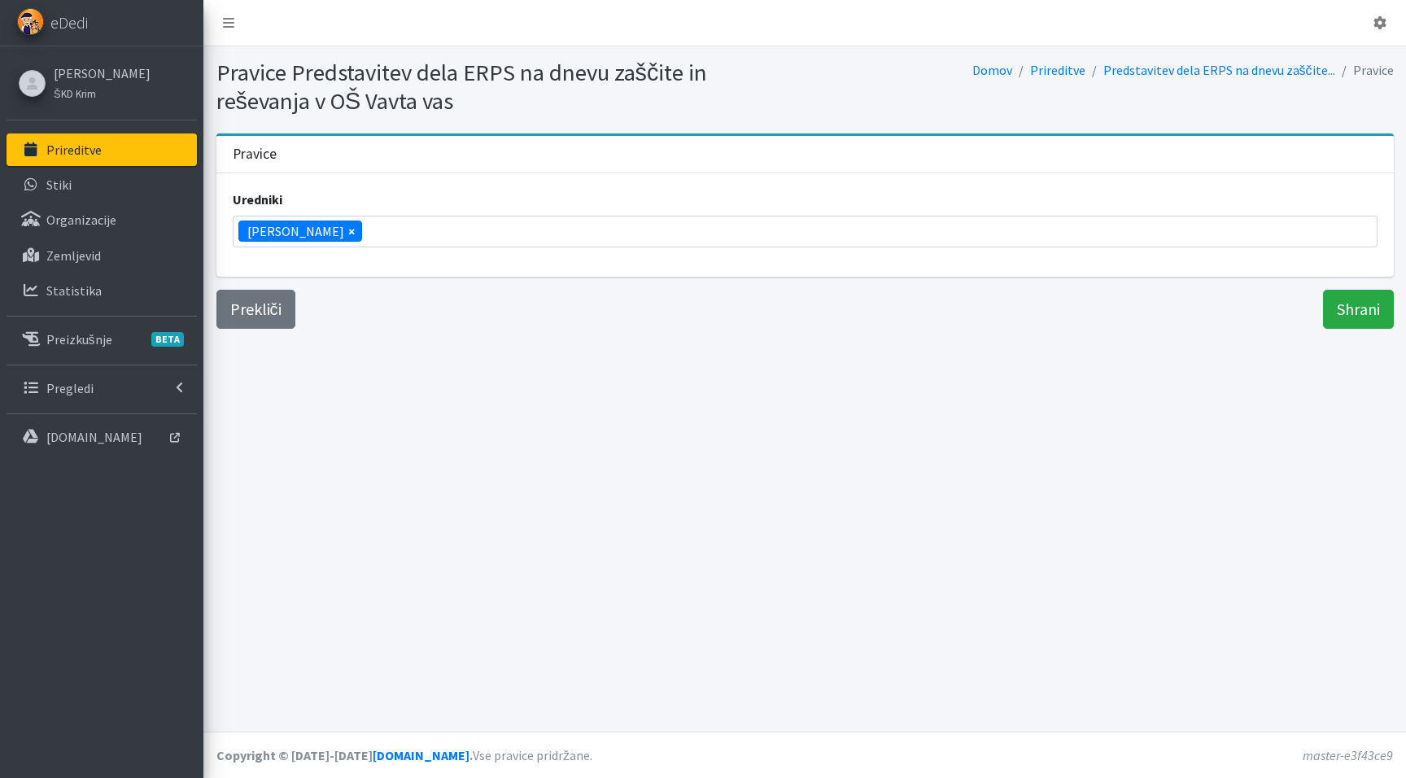
click at [348, 232] on span "×" at bounding box center [351, 231] width 7 height 20
select select
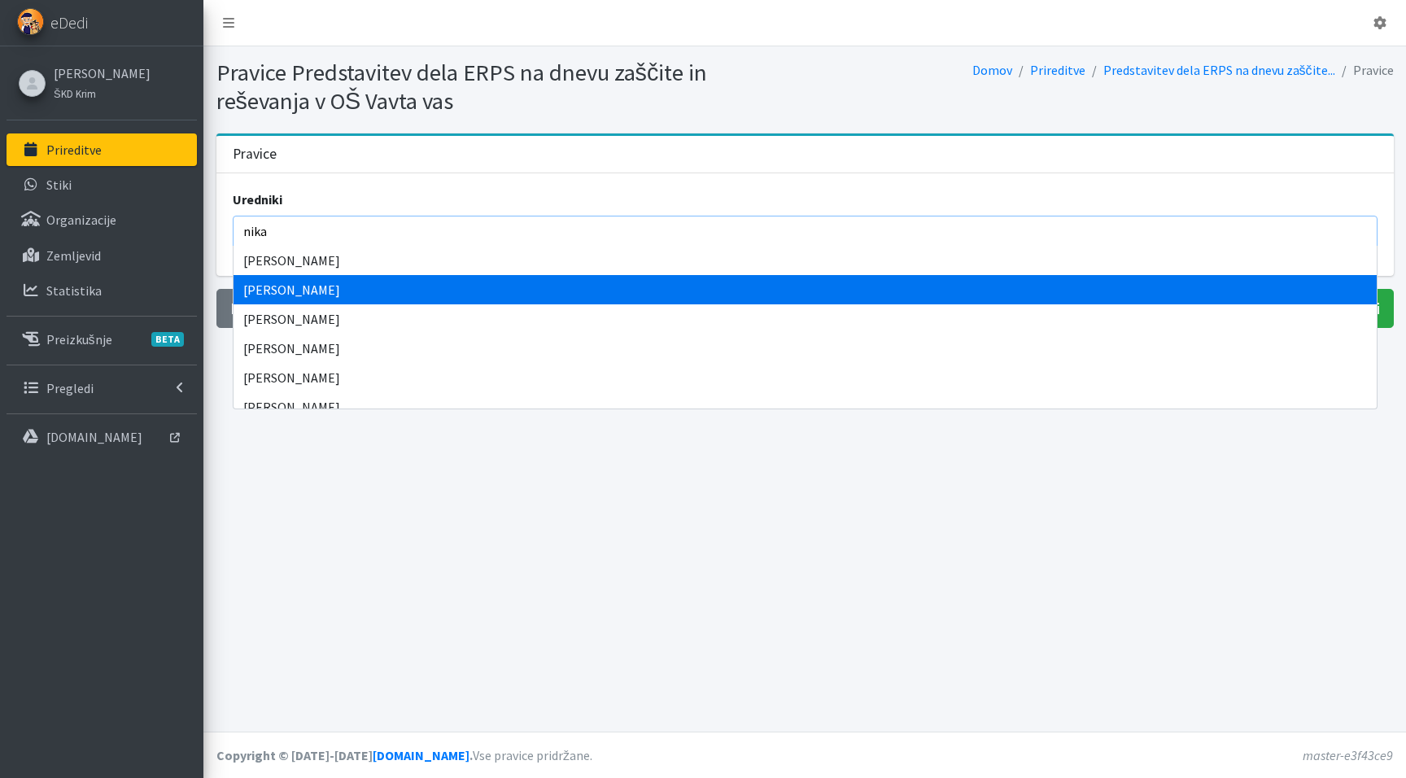
type input "nika"
select select "1045"
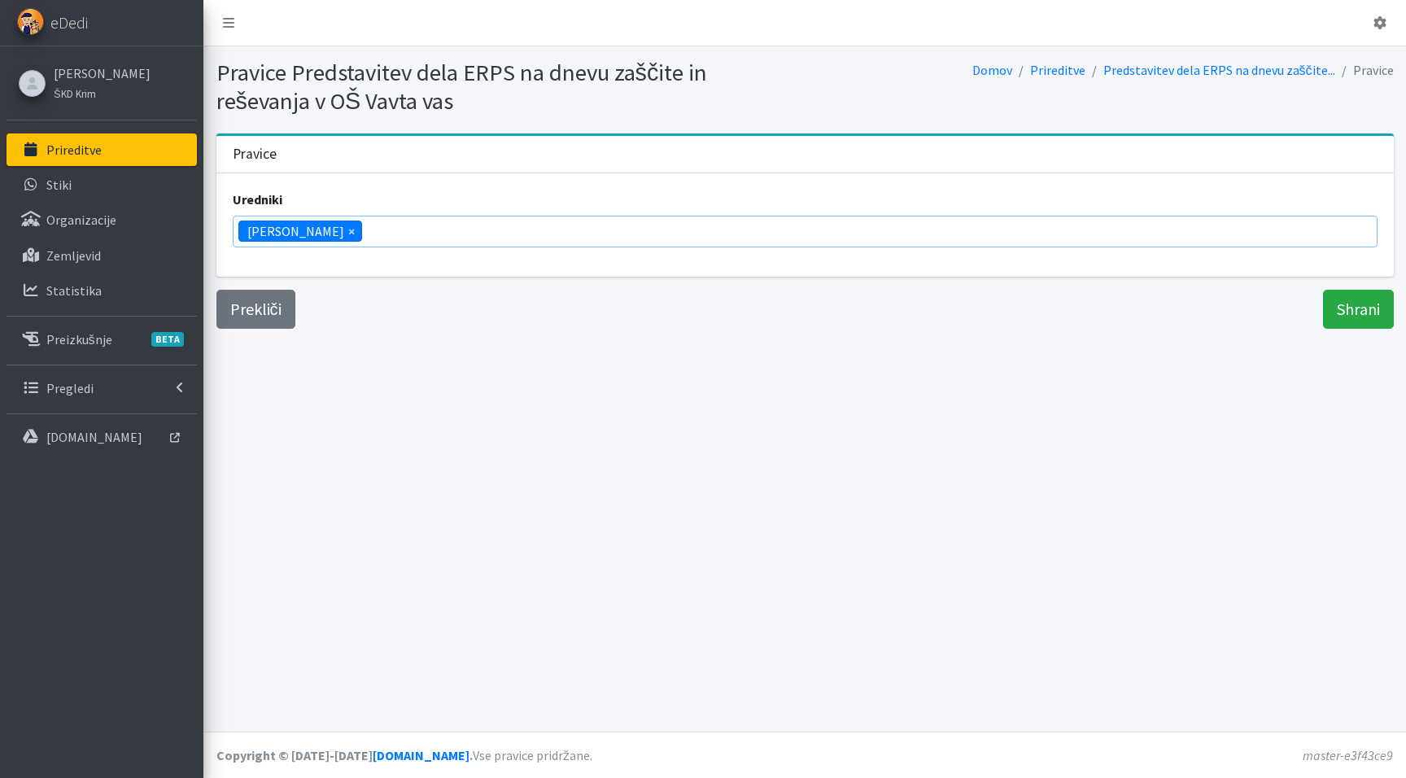
scroll to position [889, 0]
click at [1348, 308] on input "Shrani" at bounding box center [1358, 309] width 71 height 39
